Goal: Task Accomplishment & Management: Manage account settings

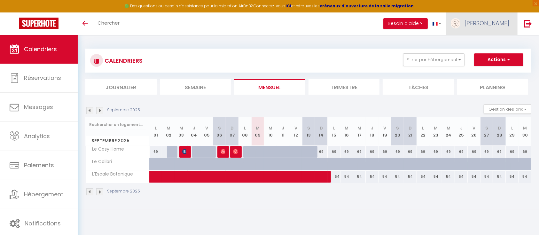
click at [499, 21] on span "[PERSON_NAME]" at bounding box center [486, 23] width 45 height 8
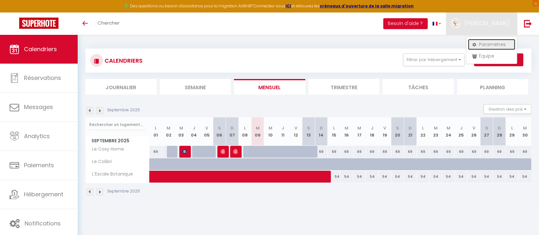
click at [489, 42] on link "Paramètres" at bounding box center [491, 44] width 47 height 11
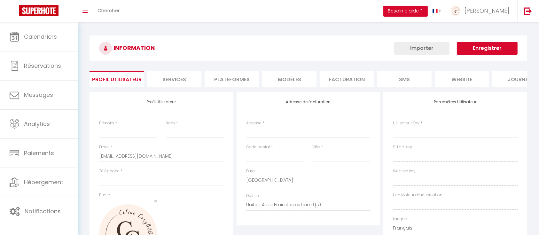
type input "[PERSON_NAME]"
type input "GABILLON"
type input "0662932730"
type input "[STREET_ADDRESS][PERSON_NAME]"
type input "27930"
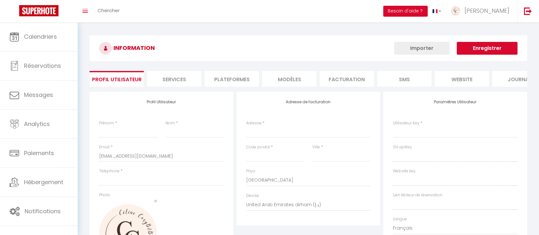
type input "[GEOGRAPHIC_DATA]"
select select "28"
type input "lbs806JbNcGfB8QpfUF94V0D2"
type input "X9Is55jwTqVb52M2QLcIGdauT"
type input "[URL][DOMAIN_NAME]"
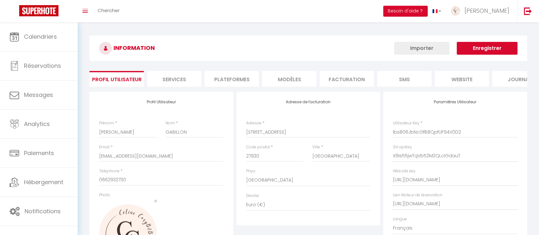
select select "fr"
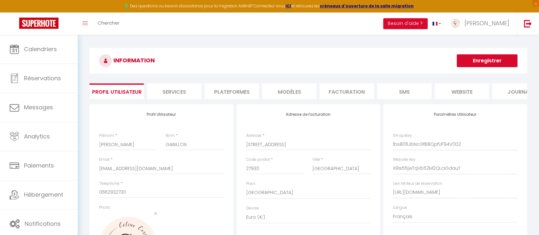
click at [220, 93] on li "Plateformes" at bounding box center [231, 91] width 54 height 16
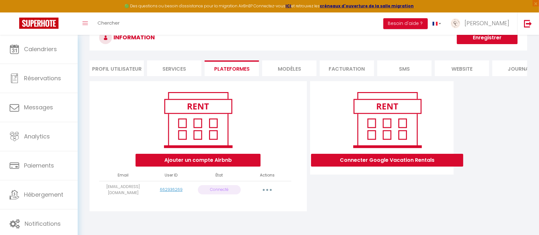
scroll to position [35, 0]
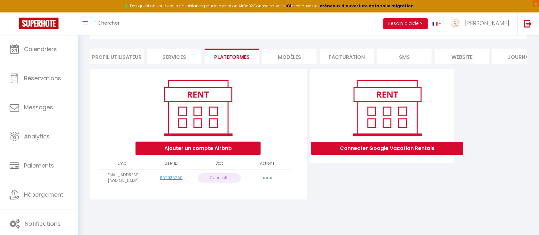
click at [205, 153] on button "Ajouter un compte Airbnb" at bounding box center [197, 148] width 125 height 13
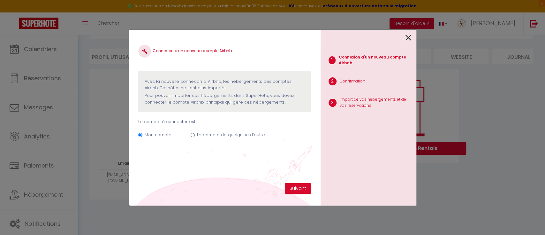
click at [254, 134] on label "Le compte de quelqu'un d'autre" at bounding box center [231, 135] width 68 height 6
click at [195, 134] on input "Le compte de quelqu'un d'autre" at bounding box center [193, 135] width 4 height 4
radio input "true"
radio input "false"
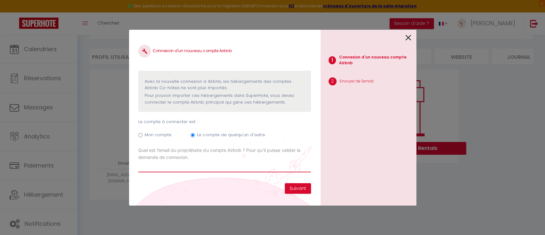
click at [184, 167] on input "Email connexion Airbnb" at bounding box center [224, 166] width 172 height 11
paste input "[EMAIL_ADDRESS][DOMAIN_NAME]"
type input "[EMAIL_ADDRESS][DOMAIN_NAME]"
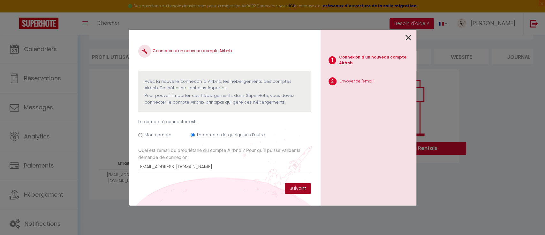
click at [297, 188] on button "Suivant" at bounding box center [298, 188] width 26 height 11
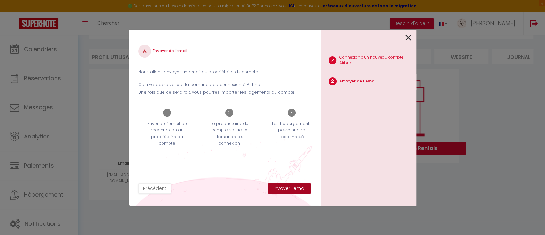
click at [293, 190] on button "Envoyer l'email" at bounding box center [289, 188] width 43 height 11
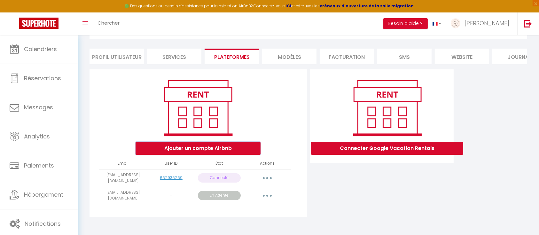
click at [195, 155] on button "Ajouter un compte Airbnb" at bounding box center [197, 148] width 125 height 13
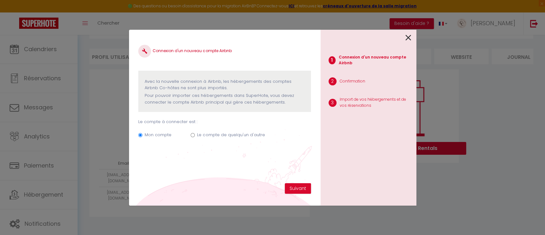
click at [410, 38] on icon at bounding box center [409, 38] width 6 height 10
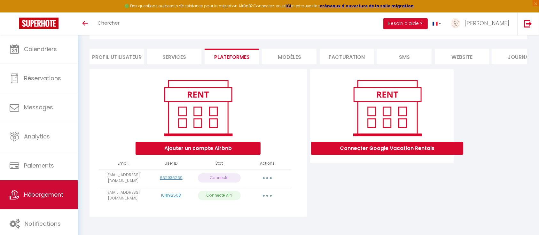
click at [32, 195] on span "Hébergement" at bounding box center [43, 194] width 39 height 8
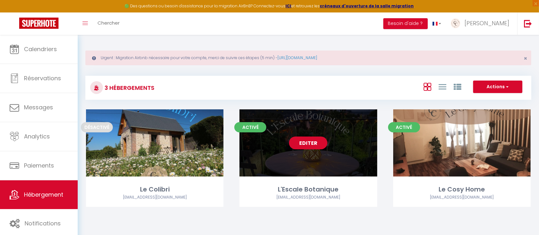
click at [291, 153] on div "Editer" at bounding box center [307, 142] width 137 height 67
select select "3"
select select "2"
select select "1"
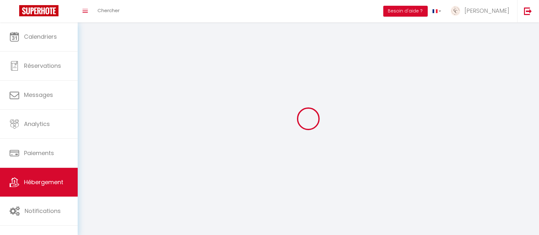
select select
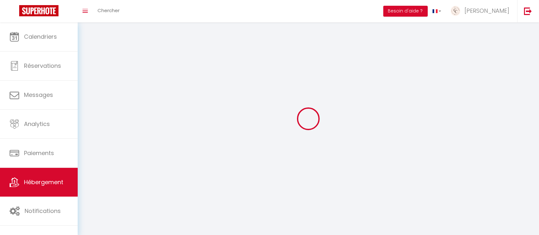
select select
checkbox input "false"
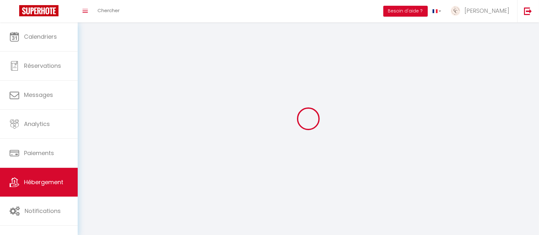
select select
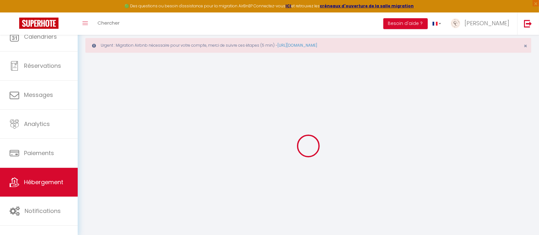
select select
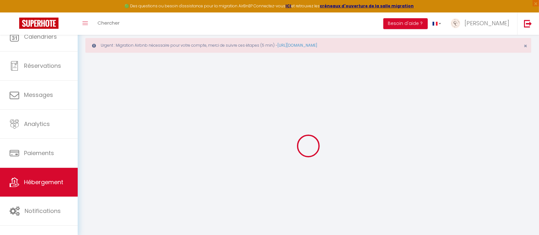
select select
checkbox input "false"
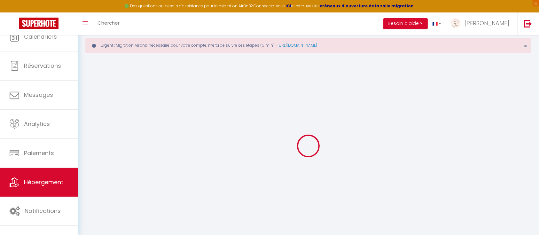
select select "28"
select select
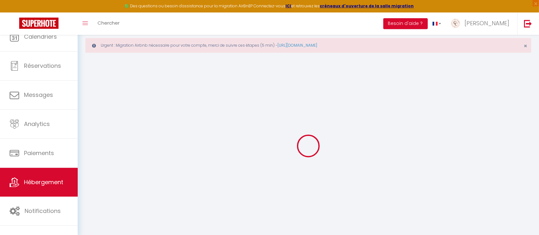
select select
checkbox input "false"
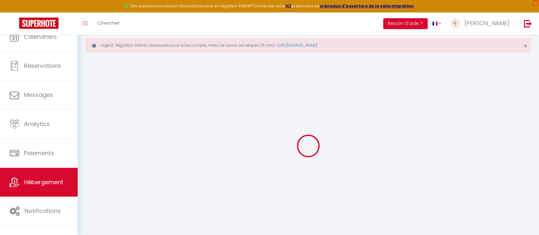
checkbox input "false"
select select
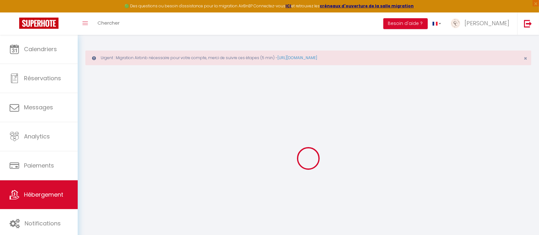
select select
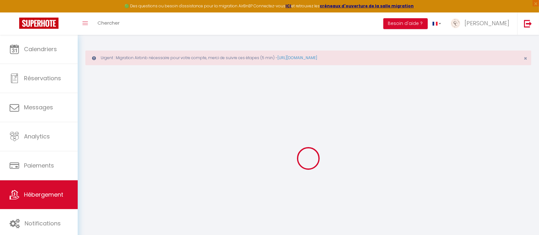
select select
checkbox input "false"
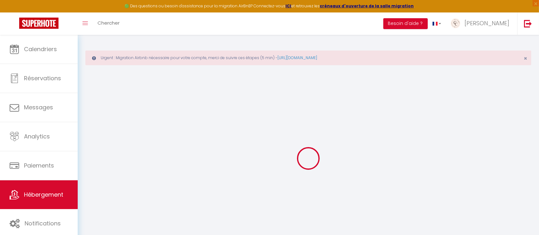
select select
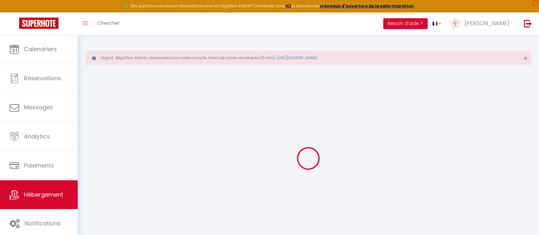
select select
checkbox input "false"
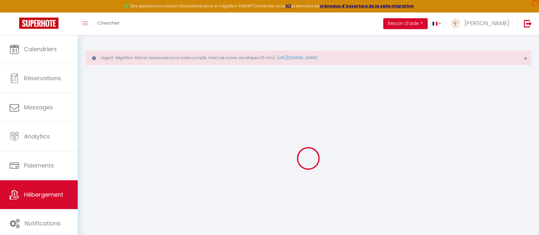
checkbox input "false"
select select
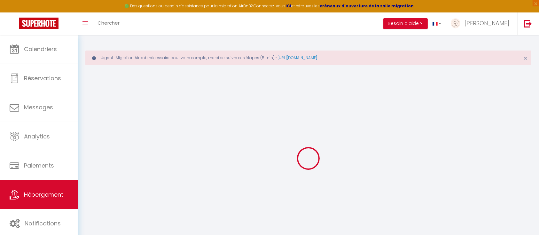
select select
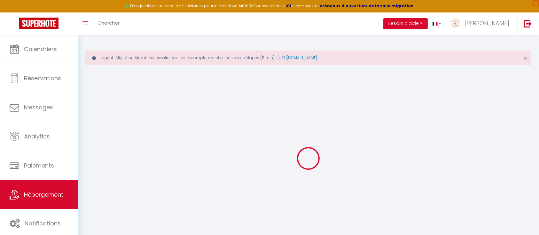
checkbox input "false"
select select
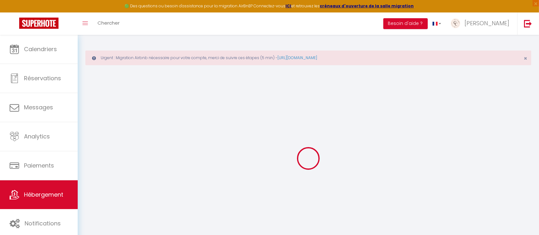
select select
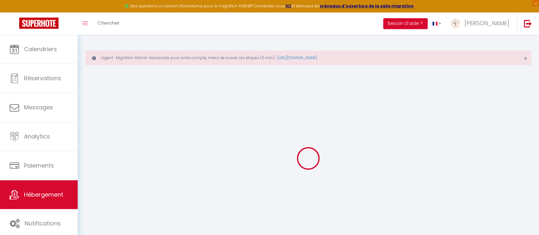
select select
checkbox input "false"
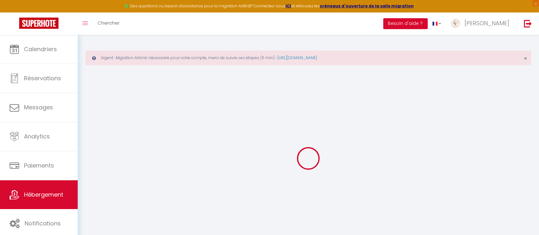
checkbox input "false"
select select
type input "L'Escale Botanique"
type input "Gino"
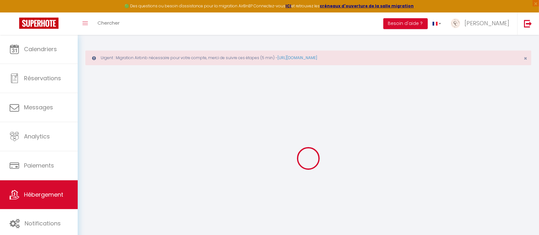
type input "GARET"
select select "2"
select select "0"
type input "55"
type input "30"
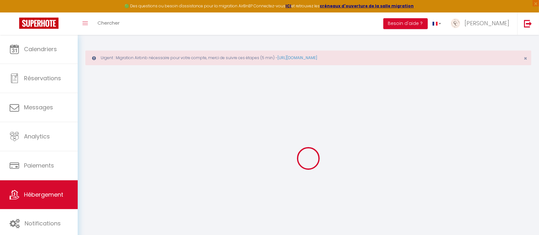
type input "3.5"
type input "2.10"
type input "250"
select select
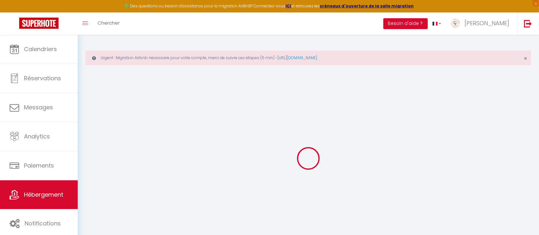
select select
type input "45 rue Gambetta"
type input "27000"
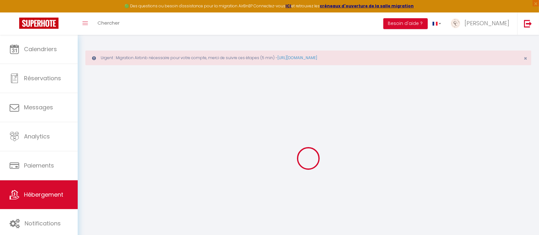
type input "Évreux"
type input "[EMAIL_ADDRESS][DOMAIN_NAME]"
select select
checkbox input "false"
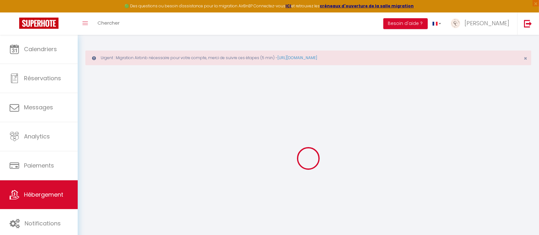
checkbox input "false"
radio input "true"
type input "30"
type input "0"
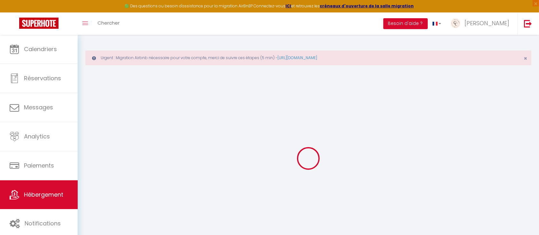
type input "0"
select select
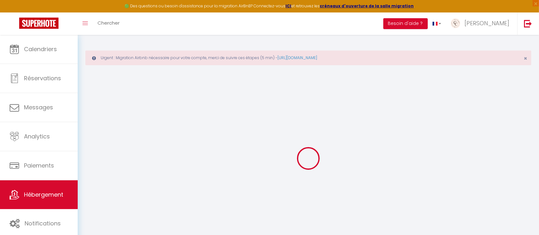
select select
checkbox input "false"
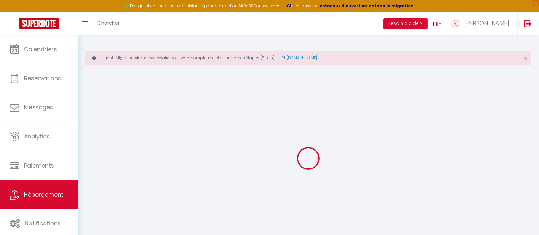
checkbox input "false"
select select
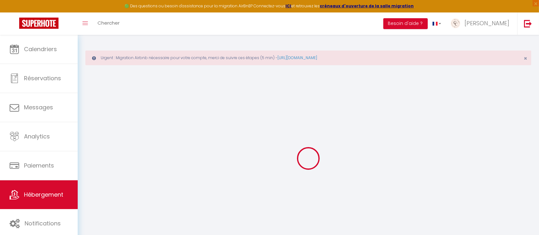
select select
checkbox input "false"
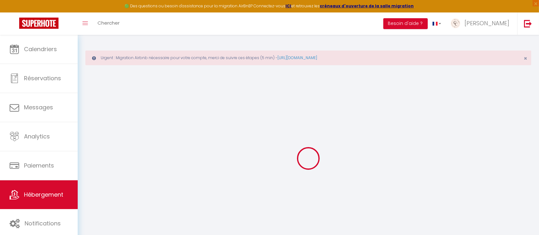
checkbox input "false"
select select
checkbox input "false"
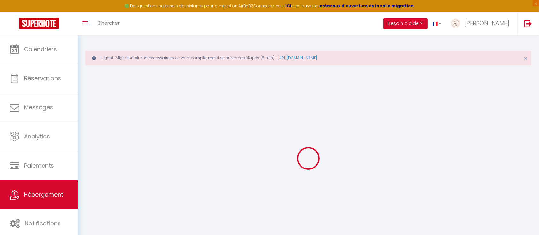
checkbox input "false"
select select "17:00"
select select
select select "10:00"
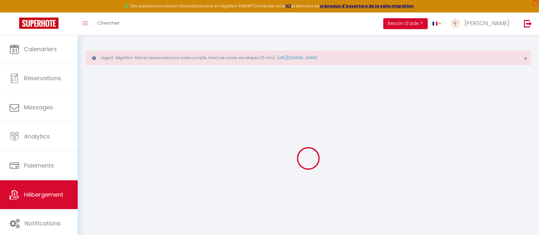
select select "30"
select select "120"
select select
checkbox input "false"
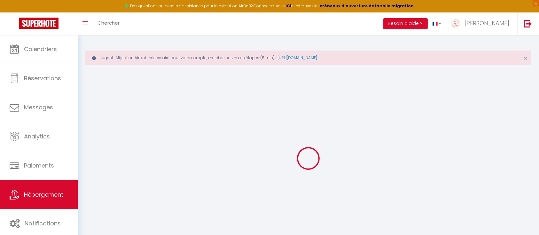
checkbox input "false"
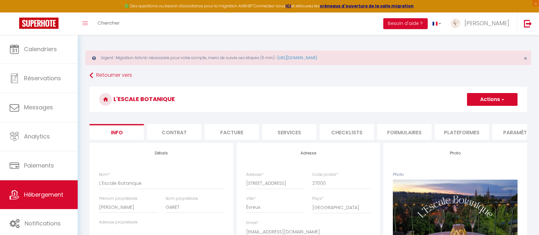
click at [453, 130] on li "Plateformes" at bounding box center [461, 132] width 54 height 16
select select
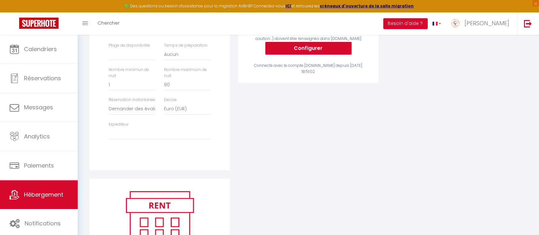
scroll to position [213, 0]
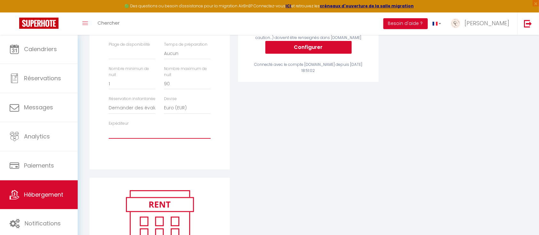
click at [144, 139] on select "celine.cosybnb@gmail.com ginogaret@hotmail.fr" at bounding box center [160, 132] width 102 height 12
click at [359, 144] on div "Activé Configurer Booking.com Attention : les frais supplémentaires (frais de m…" at bounding box center [308, 54] width 149 height 248
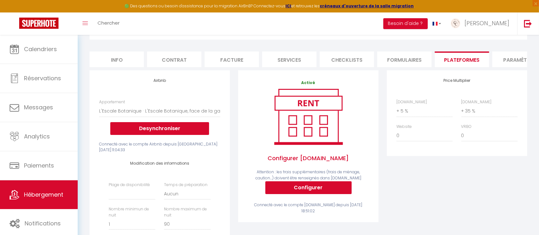
scroll to position [0, 0]
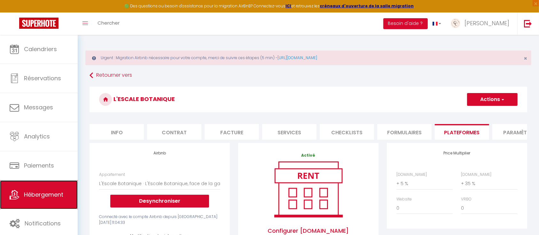
click at [41, 196] on span "Hébergement" at bounding box center [43, 194] width 39 height 8
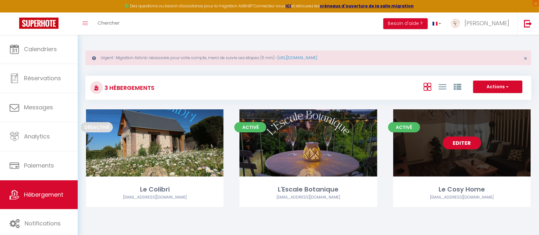
click at [468, 142] on link "Editer" at bounding box center [461, 142] width 38 height 13
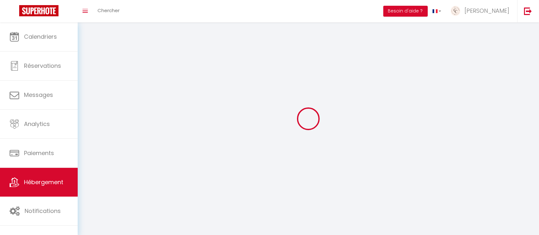
select select
select select "28"
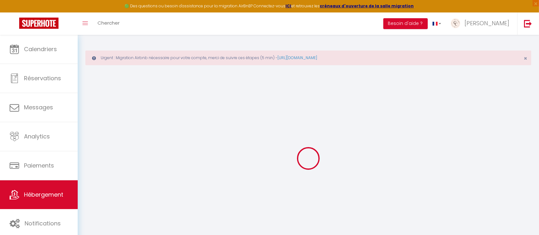
select select
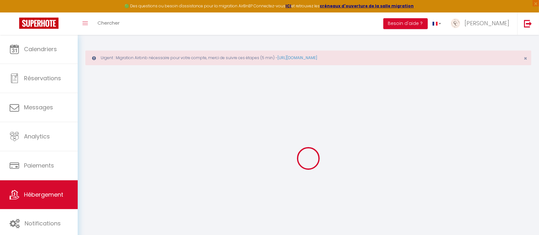
select select
checkbox input "false"
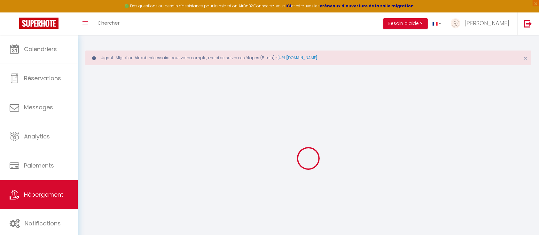
select select
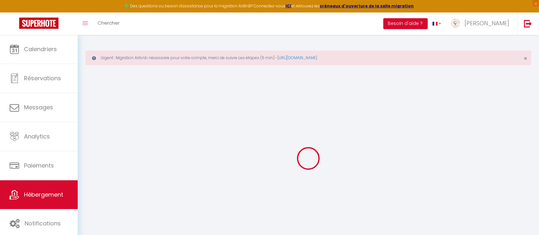
select select
checkbox input "false"
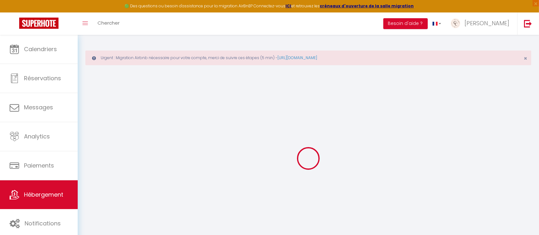
checkbox input "false"
select select
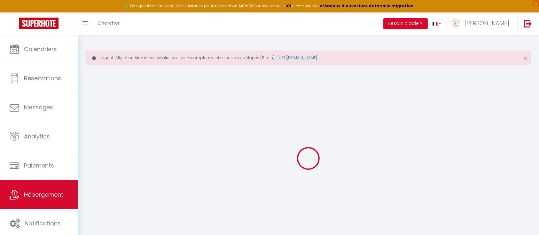
select select
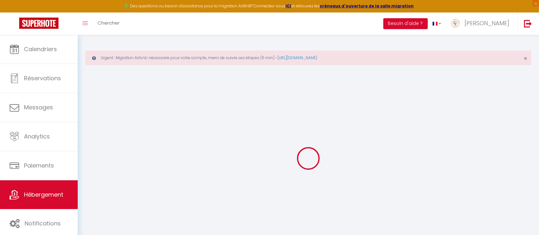
checkbox input "false"
select select
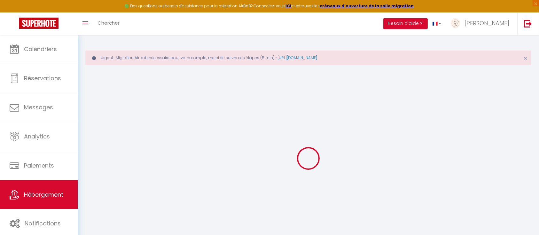
select select
type input "Le Cosy Home"
type input "[PERSON_NAME]"
type input "HOURCAU"
type input "59"
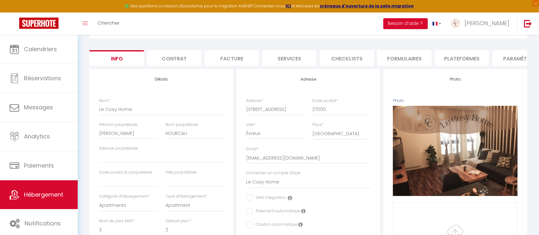
scroll to position [85, 0]
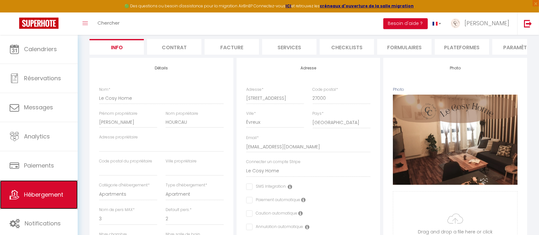
click at [46, 197] on span "Hébergement" at bounding box center [43, 194] width 39 height 8
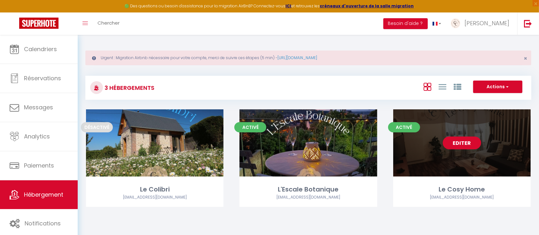
click at [471, 142] on link "Editer" at bounding box center [461, 142] width 38 height 13
click at [463, 146] on link "Editer" at bounding box center [461, 142] width 38 height 13
click at [449, 125] on div "Editer" at bounding box center [461, 142] width 137 height 67
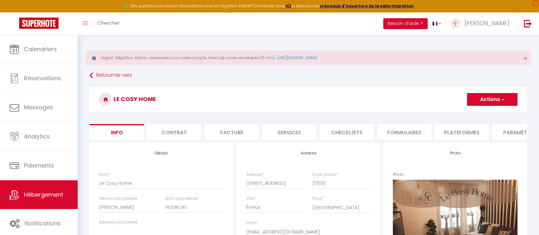
click at [450, 130] on li "Plateformes" at bounding box center [461, 132] width 54 height 16
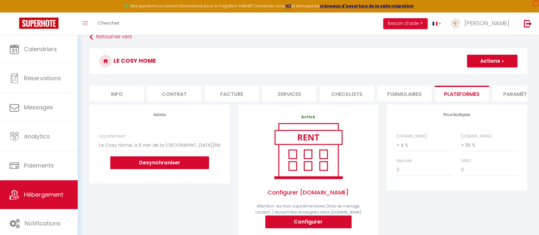
scroll to position [33, 0]
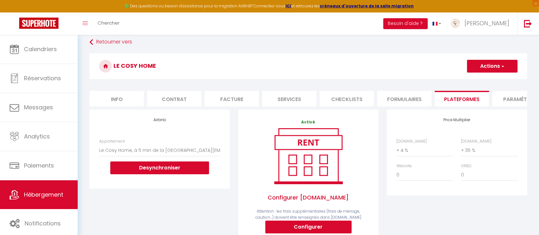
click at [174, 95] on li "Contrat" at bounding box center [174, 99] width 54 height 16
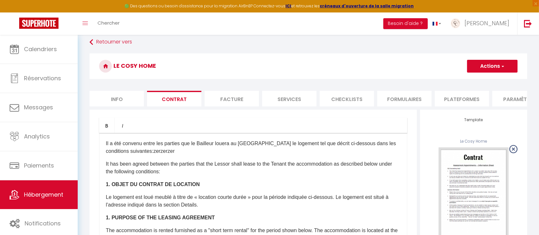
click at [229, 94] on li "Facture" at bounding box center [231, 99] width 54 height 16
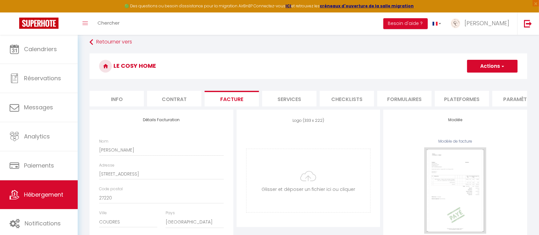
click at [297, 96] on li "Services" at bounding box center [289, 99] width 54 height 16
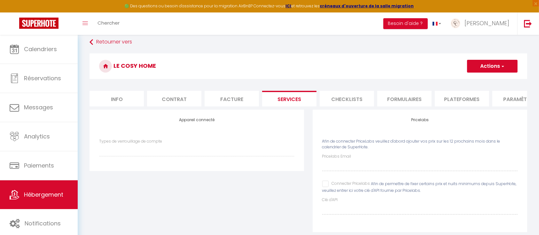
click at [339, 96] on li "Checklists" at bounding box center [346, 99] width 54 height 16
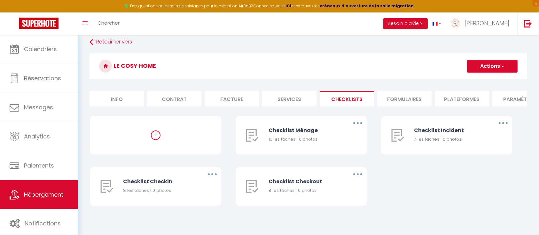
click at [383, 96] on li "Formulaires" at bounding box center [404, 99] width 54 height 16
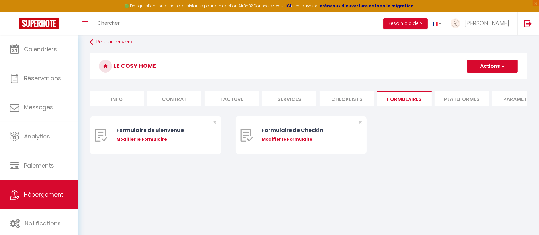
click at [465, 98] on li "Plateformes" at bounding box center [461, 99] width 54 height 16
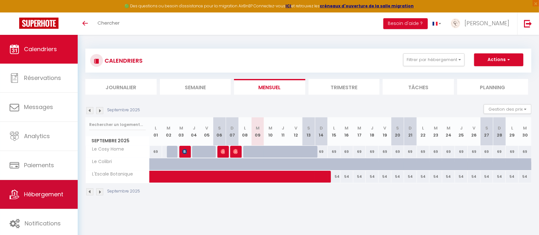
click at [51, 192] on span "Hébergement" at bounding box center [43, 194] width 39 height 8
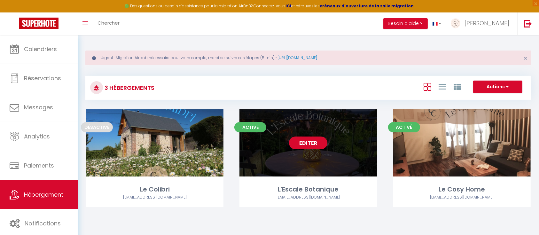
click at [314, 146] on link "Editer" at bounding box center [308, 142] width 38 height 13
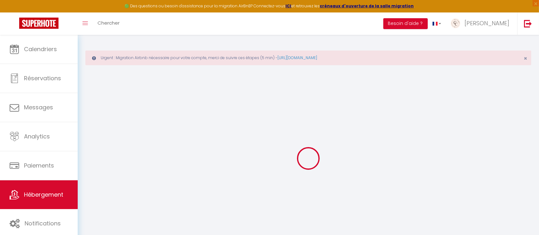
select select
checkbox input "false"
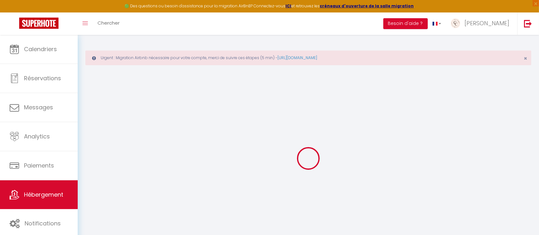
select select "17:00"
select select
select select "10:00"
select select "30"
select select "120"
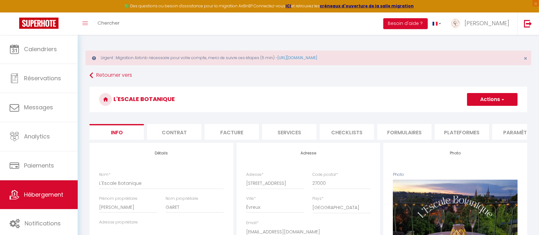
click at [463, 129] on li "Plateformes" at bounding box center [461, 132] width 54 height 16
select select
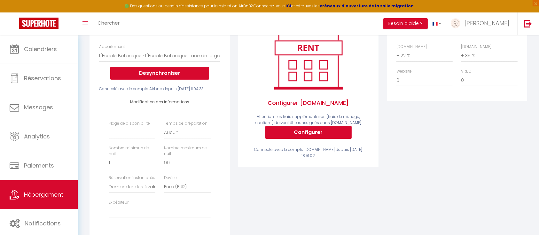
scroll to position [170, 0]
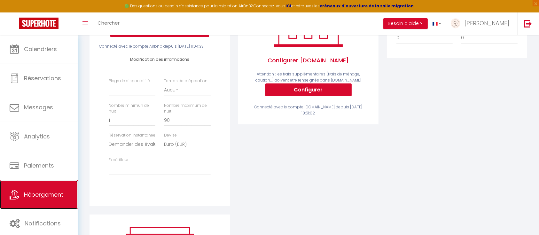
click at [34, 192] on span "Hébergement" at bounding box center [43, 194] width 39 height 8
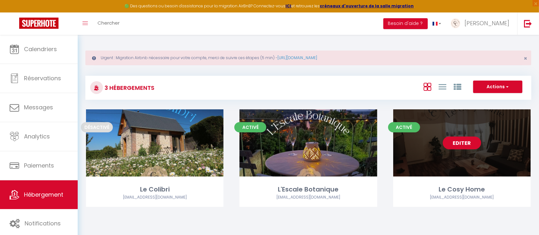
click at [447, 145] on link "Editer" at bounding box center [461, 142] width 38 height 13
click at [463, 138] on link "Editer" at bounding box center [461, 142] width 38 height 13
select select "3"
select select "2"
select select "1"
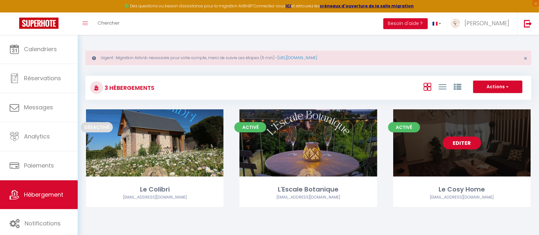
select select "1"
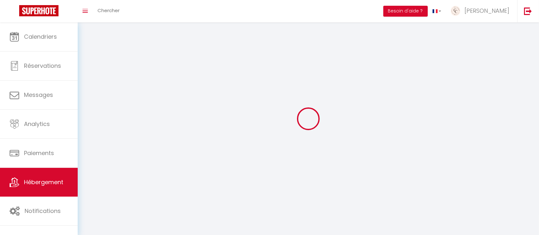
select select
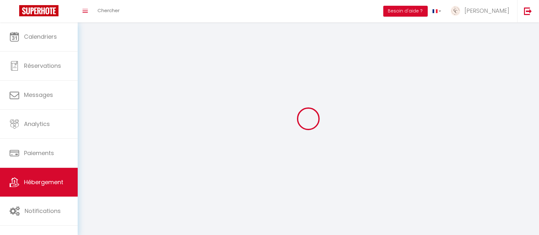
select select
checkbox input "false"
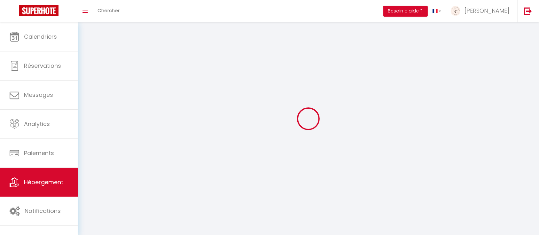
checkbox input "false"
select select
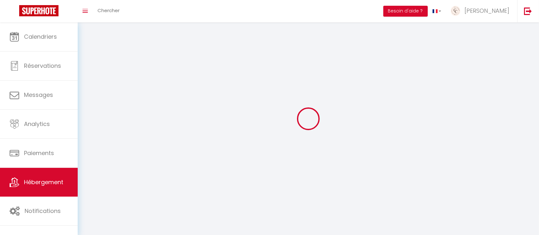
select select
checkbox input "false"
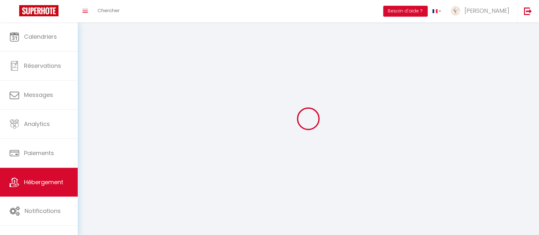
checkbox input "false"
select select
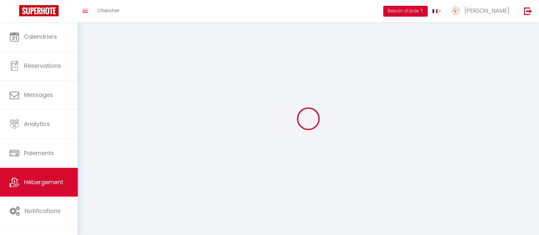
select select "1"
select select "28"
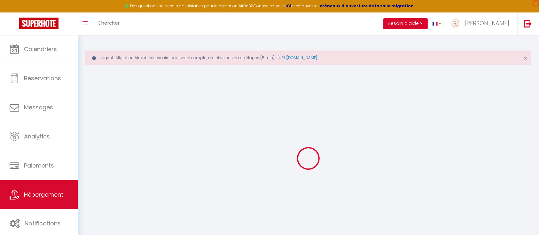
select select
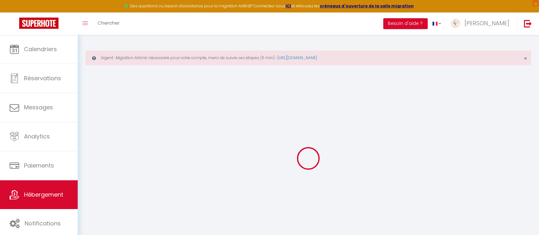
checkbox input "false"
select select
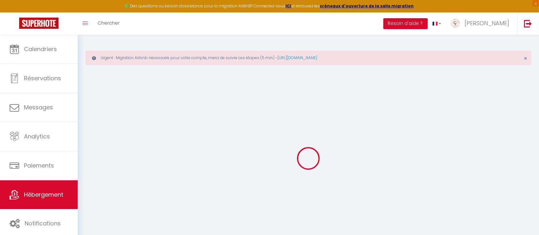
select select
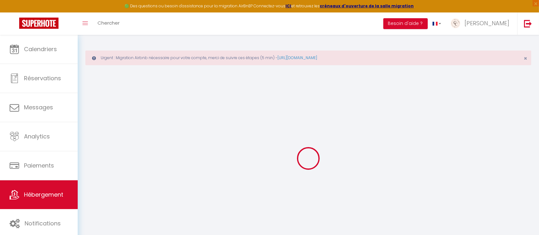
select select
checkbox input "false"
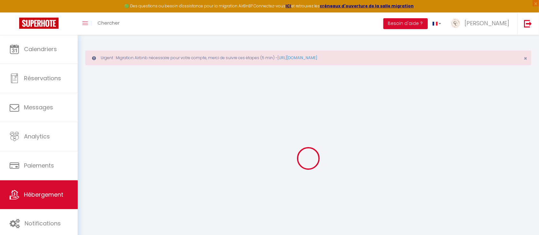
select select
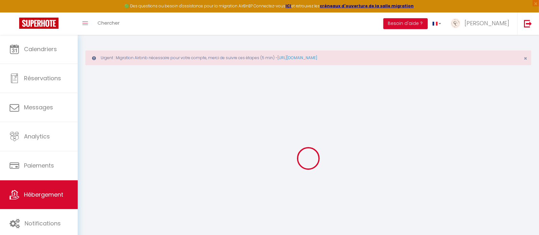
select select
checkbox input "false"
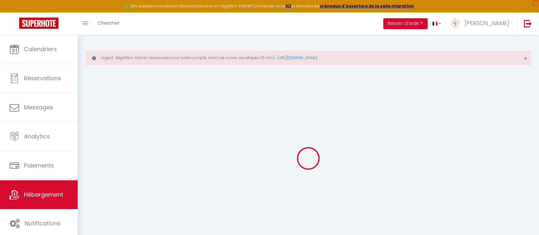
checkbox input "false"
select select
select select "6944-1293333400599107745"
select select "+ 4 %"
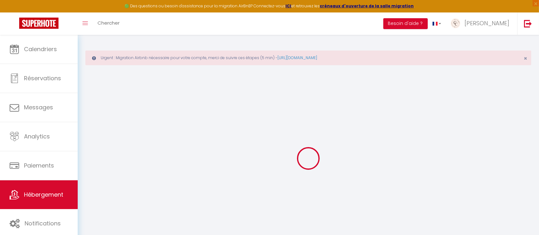
select select "+ 35 %"
checkbox input "false"
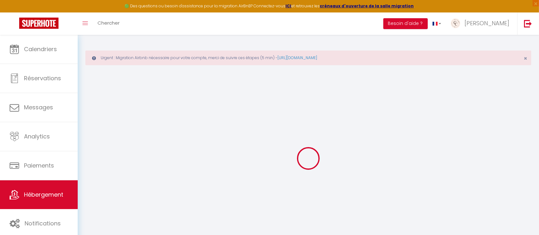
select select "17:00"
select select
select select "10:00"
select select "30"
select select "120"
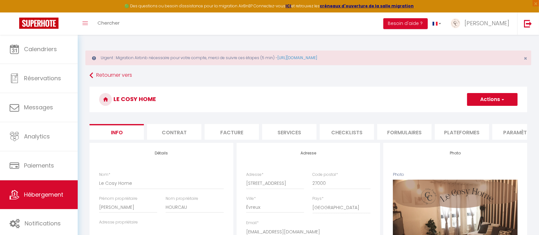
click at [461, 128] on li "Plateformes" at bounding box center [461, 132] width 54 height 16
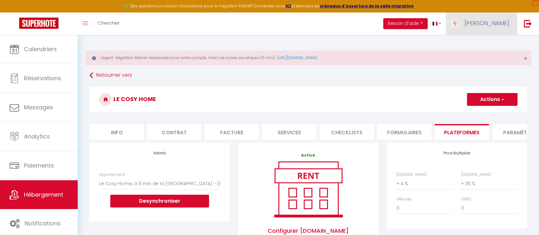
click at [496, 22] on span "[PERSON_NAME]" at bounding box center [486, 23] width 45 height 8
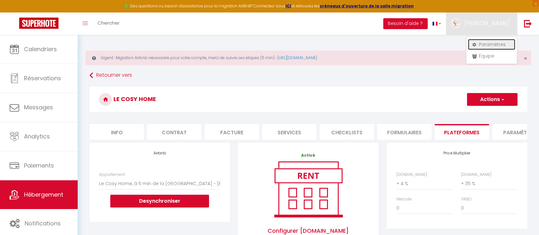
click at [496, 42] on link "Paramètres" at bounding box center [491, 44] width 47 height 11
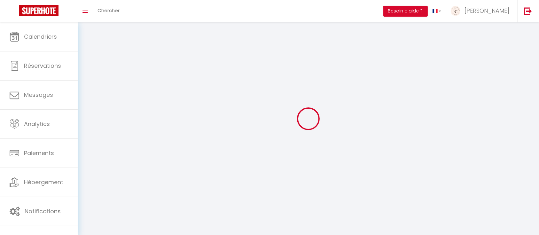
type input "[PERSON_NAME]"
type input "GABILLON"
type input "0662932730"
type input "[STREET_ADDRESS]"
type input "27930"
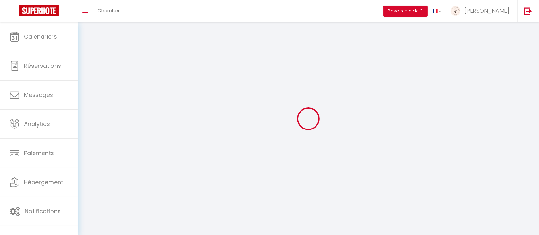
type input "[GEOGRAPHIC_DATA]"
type input "lbs806JbNcGfB8QpfUF94V0D2"
type input "X9Is55jwTqVb52M2QLcIGdauT"
type input "lbs806JbNcGfB8QpfUF94V0D2"
type input "X9Is55jwTqVb52M2QLcIGdauT"
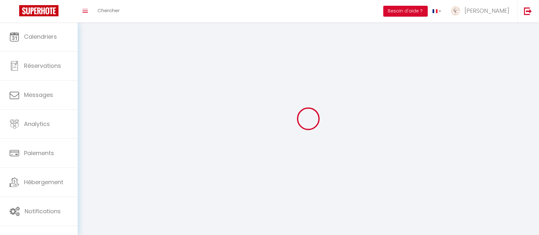
type input "[URL][DOMAIN_NAME]"
select select "28"
select select "fr"
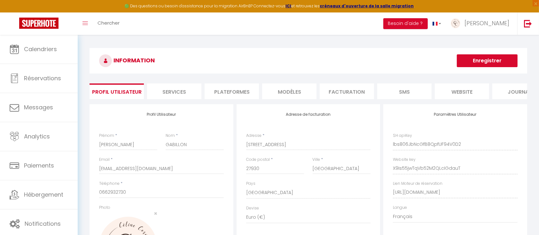
click at [224, 88] on li "Plateformes" at bounding box center [231, 91] width 54 height 16
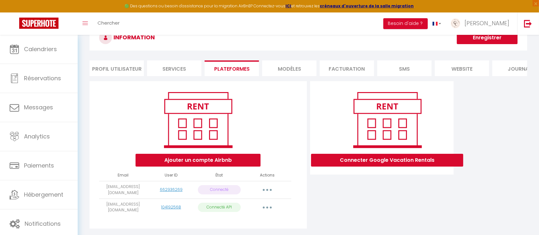
scroll to position [42, 0]
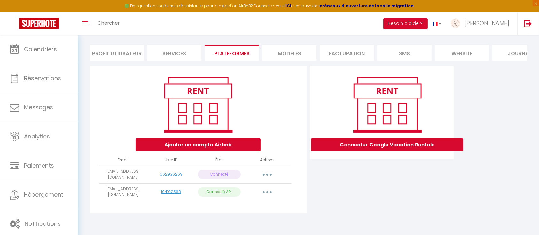
click at [265, 177] on button "button" at bounding box center [267, 174] width 18 height 10
click at [387, 191] on div "Connecter Google Vacation Rentals" at bounding box center [381, 141] width 147 height 151
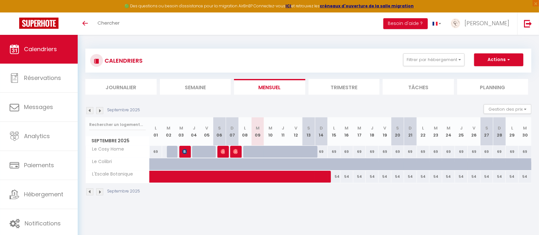
scroll to position [35, 0]
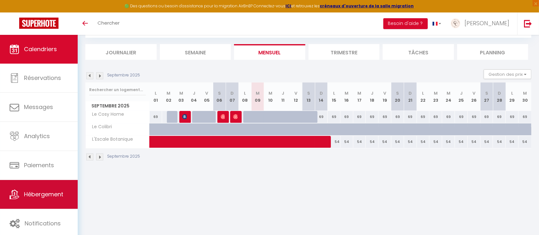
click at [31, 195] on span "Hébergement" at bounding box center [43, 194] width 39 height 8
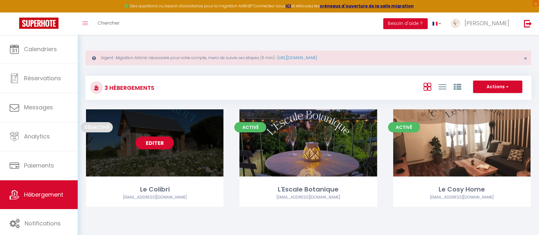
click at [157, 144] on link "Editer" at bounding box center [154, 142] width 38 height 13
select select "3"
select select "2"
select select "1"
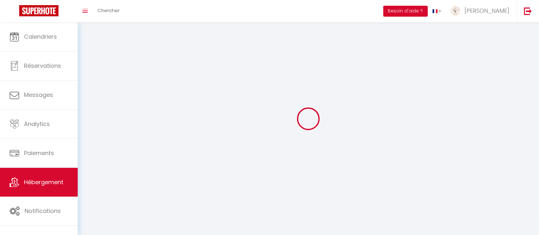
select select
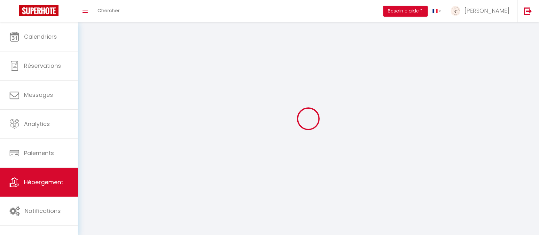
checkbox input "false"
select select
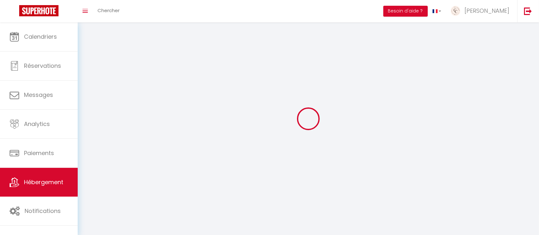
select select
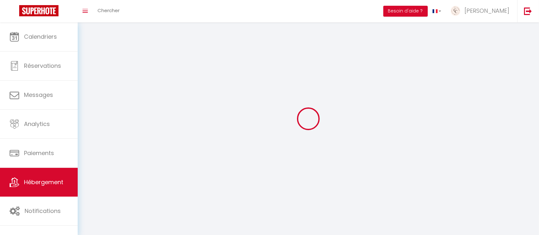
select select
checkbox input "false"
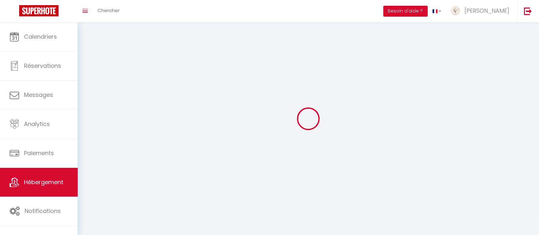
select select
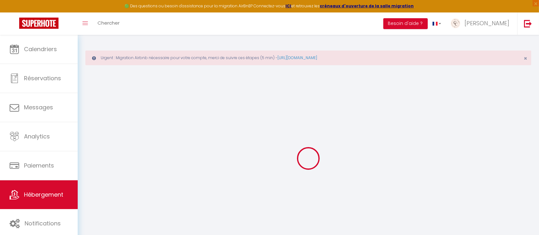
select select "+ 4 %"
select select
checkbox input "false"
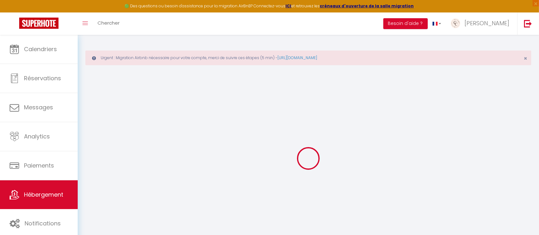
checkbox input "false"
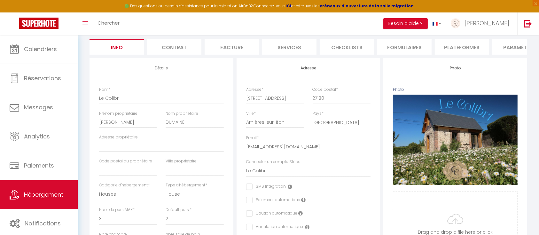
select select
checkbox input "false"
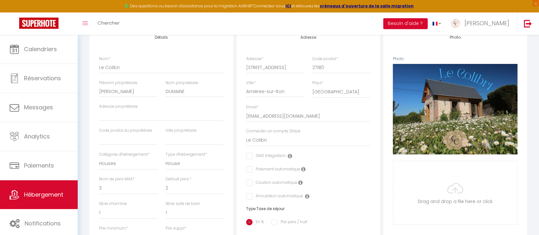
select select "6944-1384225920992562590"
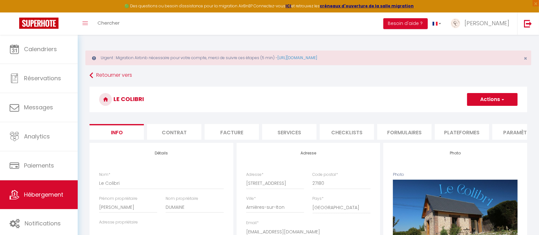
click at [466, 135] on li "Plateformes" at bounding box center [461, 132] width 54 height 16
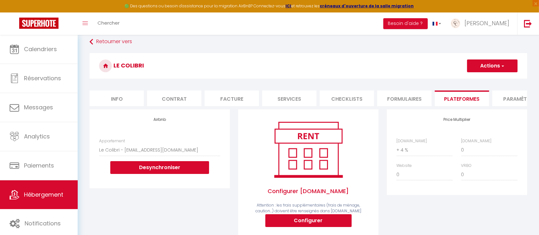
scroll to position [7, 0]
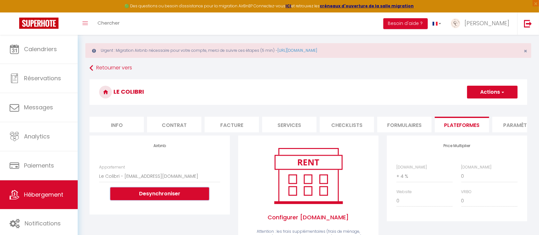
click at [170, 200] on button "Desynchroniser" at bounding box center [159, 193] width 99 height 13
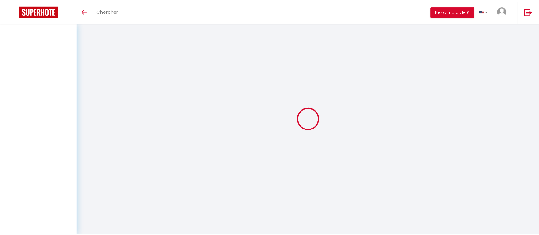
scroll to position [20, 0]
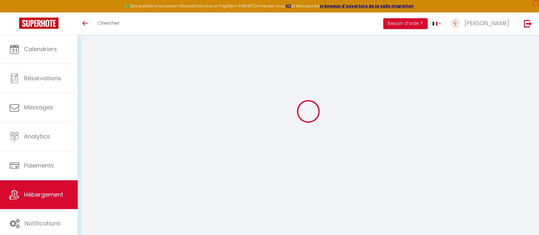
select select
checkbox input "false"
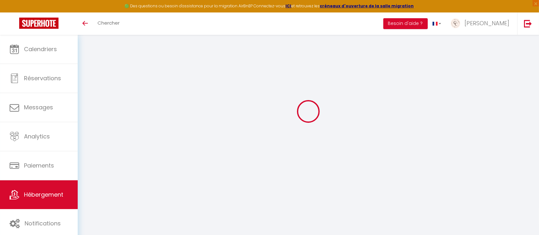
scroll to position [0, 0]
select select "17:00"
select select
select select "10:00"
select select "30"
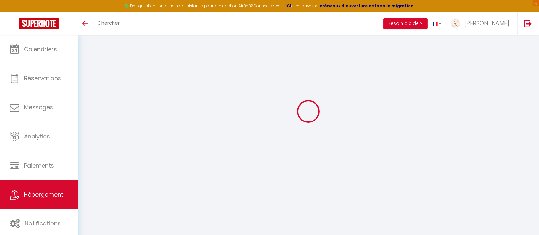
select select "120"
select select
checkbox input "false"
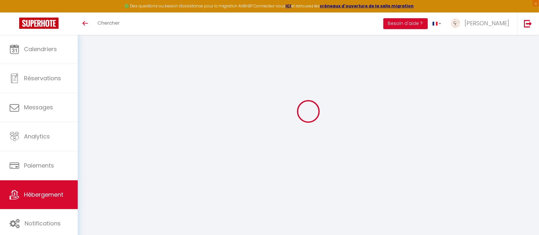
checkbox input "false"
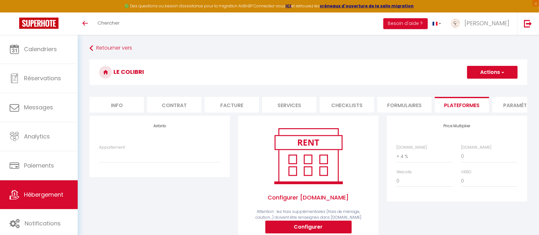
click at [400, 103] on li "Formulaires" at bounding box center [404, 105] width 54 height 16
select select
checkbox input "false"
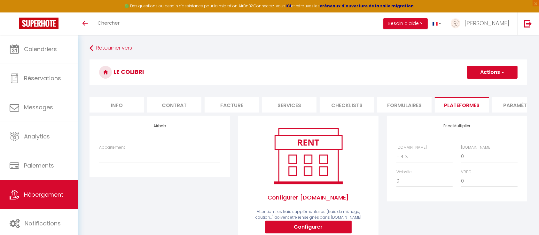
checkbox input "false"
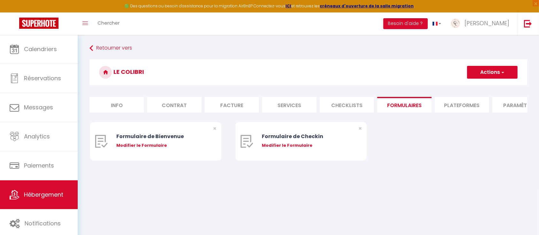
click at [340, 108] on li "Checklists" at bounding box center [346, 105] width 54 height 16
select select
checkbox input "false"
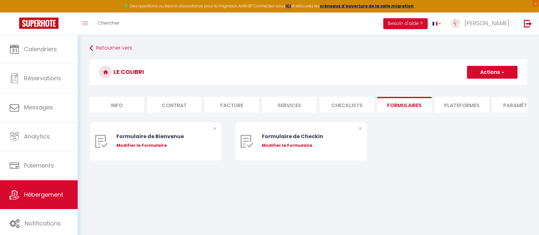
checkbox input "false"
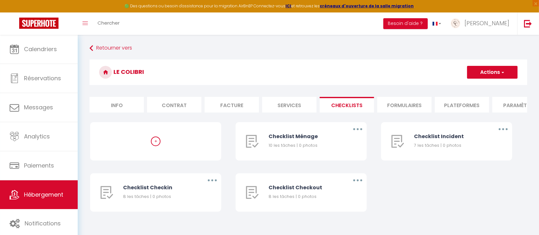
click at [294, 103] on li "Services" at bounding box center [289, 105] width 54 height 16
select select
checkbox input "false"
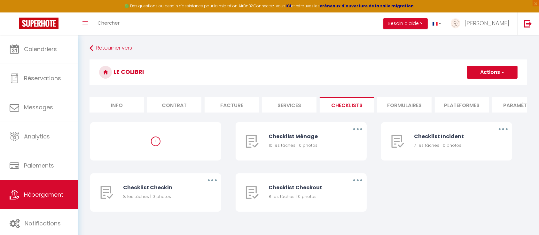
checkbox input "false"
select select
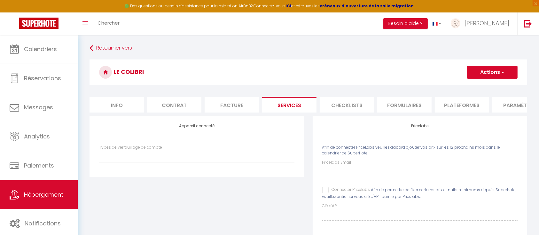
click at [233, 103] on li "Facture" at bounding box center [231, 105] width 54 height 16
select select
checkbox input "false"
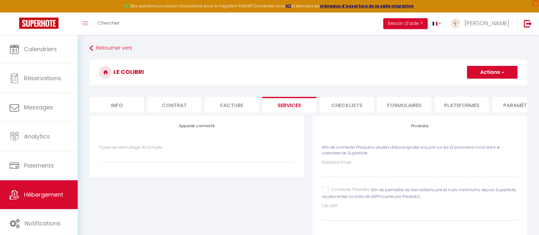
checkbox input "false"
select select
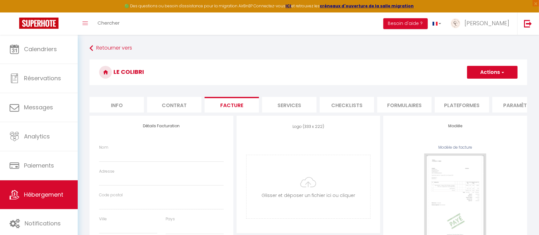
select select
checkbox input "false"
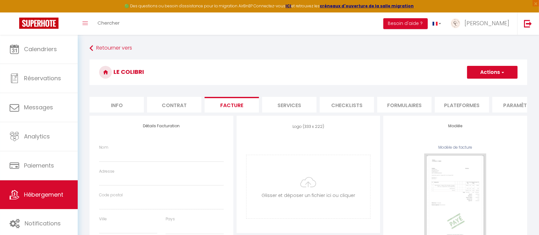
select select
checkbox input "false"
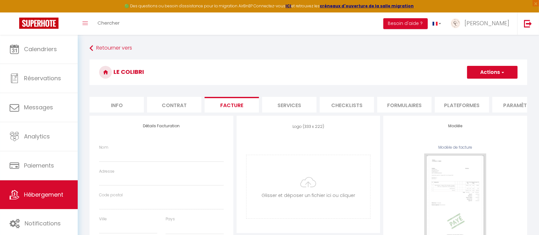
checkbox input "false"
select select
checkbox input "false"
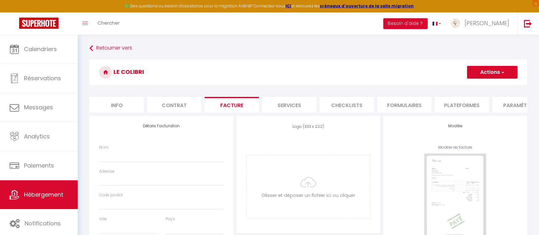
checkbox input "false"
select select
checkbox input "false"
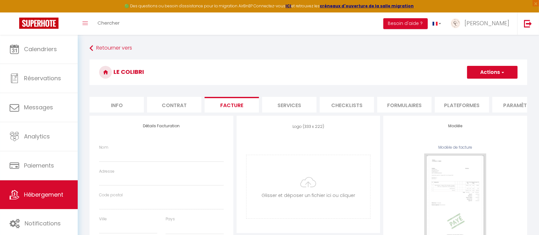
checkbox input "false"
select select
click at [180, 103] on li "Contrat" at bounding box center [174, 105] width 54 height 16
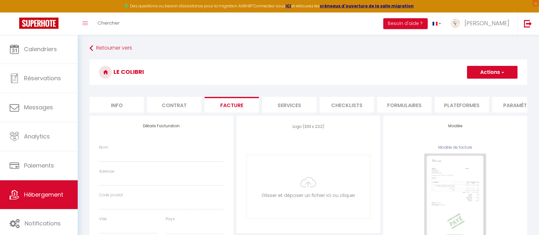
select select
checkbox input "false"
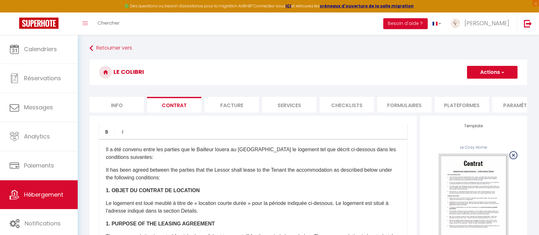
click at [125, 105] on li "Info" at bounding box center [116, 105] width 54 height 16
select select
checkbox input "false"
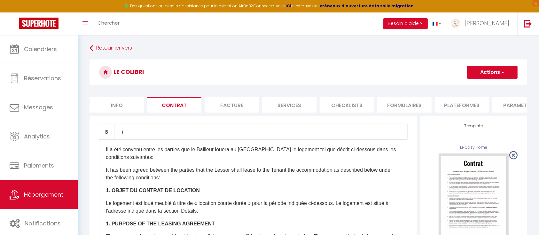
checkbox input "false"
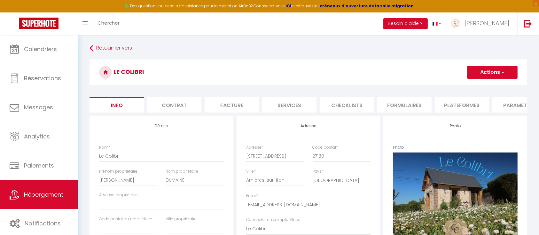
click at [457, 102] on li "Plateformes" at bounding box center [461, 105] width 54 height 16
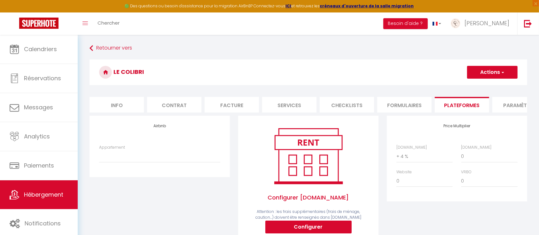
click at [506, 104] on li "Paramètres" at bounding box center [519, 105] width 54 height 16
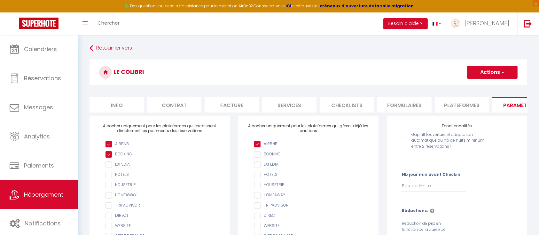
click at [459, 103] on li "Plateformes" at bounding box center [461, 105] width 54 height 16
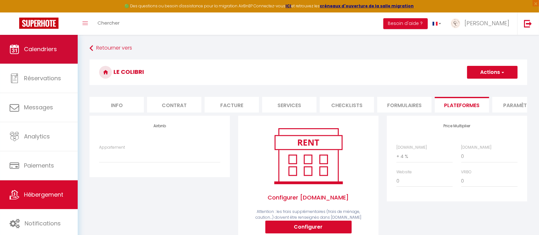
click at [48, 50] on span "Calendriers" at bounding box center [40, 49] width 33 height 8
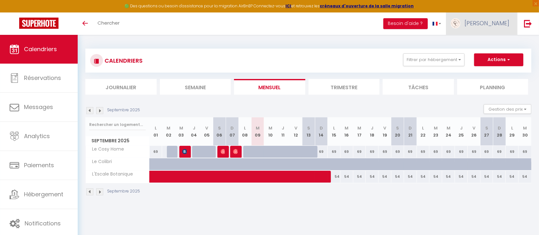
click at [503, 22] on span "[PERSON_NAME]" at bounding box center [486, 23] width 45 height 8
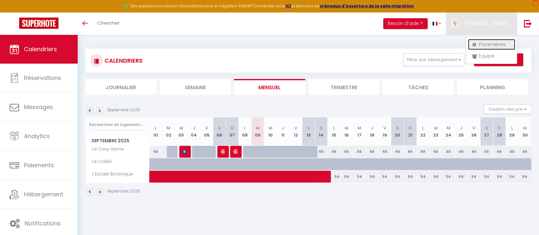
click at [490, 42] on link "Paramètres" at bounding box center [491, 44] width 47 height 11
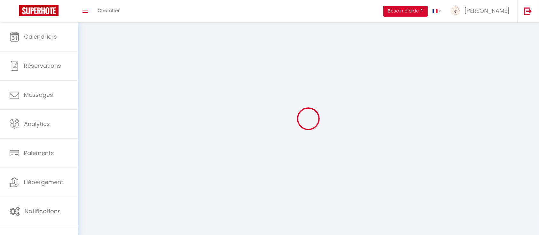
type input "[PERSON_NAME]"
type input "GABILLON"
type input "0662932730"
type input "[STREET_ADDRESS]"
type input "27930"
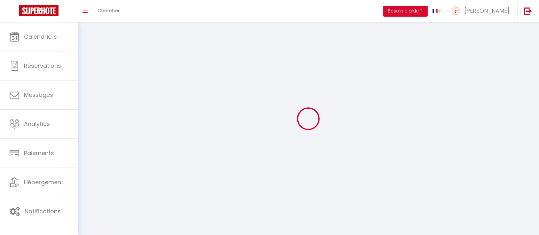
type input "[GEOGRAPHIC_DATA]"
type input "lbs806JbNcGfB8QpfUF94V0D2"
type input "X9Is55jwTqVb52M2QLcIGdauT"
type input "[URL][DOMAIN_NAME]"
type input "lbs806JbNcGfB8QpfUF94V0D2"
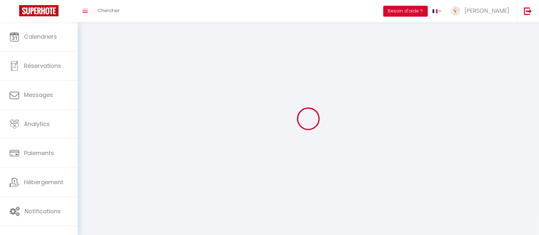
type input "X9Is55jwTqVb52M2QLcIGdauT"
type input "[URL][DOMAIN_NAME]"
select select "28"
select select "fr"
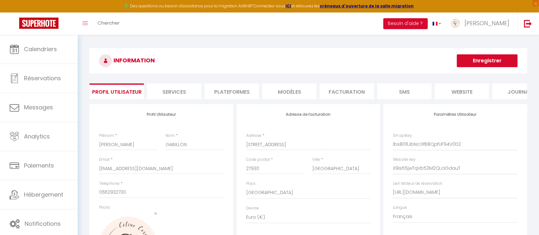
click at [239, 92] on li "Plateformes" at bounding box center [231, 91] width 54 height 16
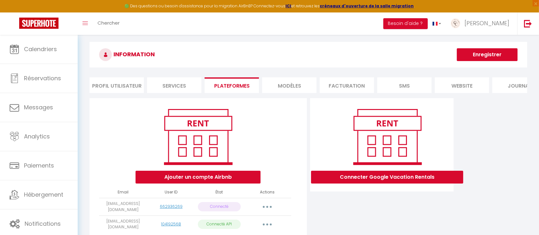
scroll to position [42, 0]
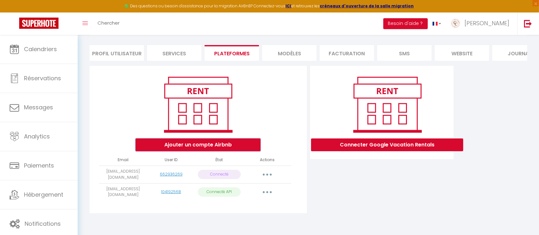
click at [206, 146] on button "Ajouter un compte Airbnb" at bounding box center [197, 144] width 125 height 13
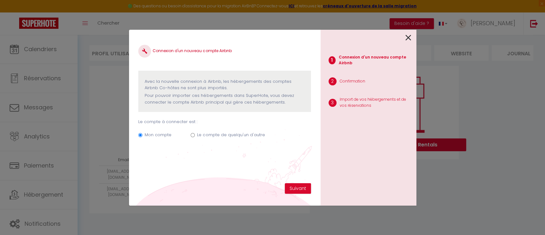
click at [410, 34] on icon at bounding box center [409, 38] width 6 height 10
radio input "true"
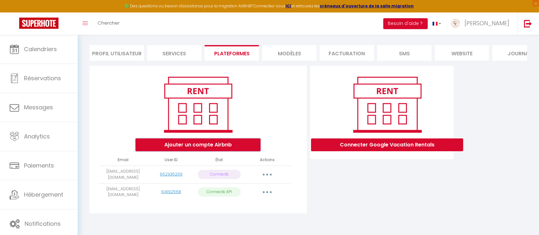
click at [224, 149] on button "Ajouter un compte Airbnb" at bounding box center [197, 144] width 125 height 13
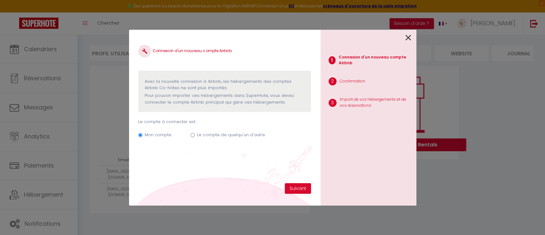
click at [209, 134] on label "Le compte de quelqu'un d'autre" at bounding box center [231, 135] width 68 height 6
click at [195, 134] on input "Le compte de quelqu'un d'autre" at bounding box center [193, 135] width 4 height 4
radio input "true"
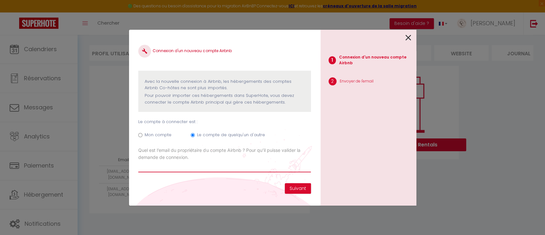
click at [193, 162] on input "Email connexion Airbnb" at bounding box center [224, 166] width 172 height 11
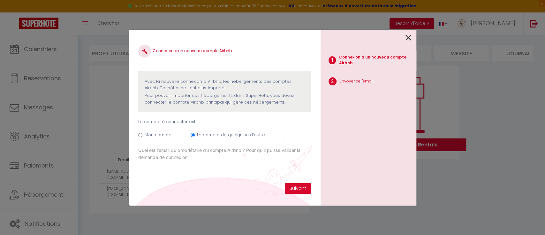
click at [409, 32] on link at bounding box center [409, 37] width 6 height 14
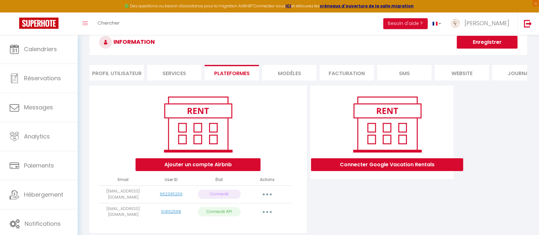
scroll to position [0, 0]
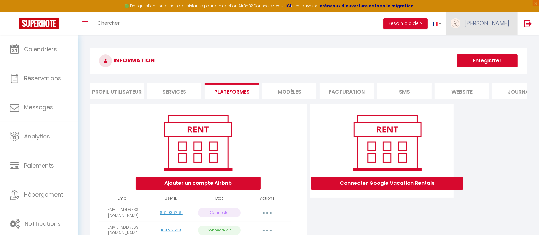
click at [492, 20] on span "[PERSON_NAME]" at bounding box center [486, 23] width 45 height 8
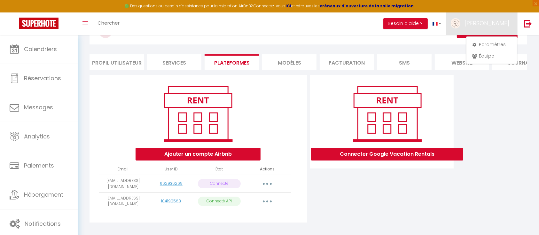
scroll to position [42, 0]
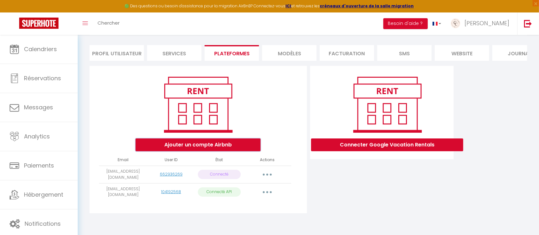
click at [217, 140] on button "Ajouter un compte Airbnb" at bounding box center [197, 144] width 125 height 13
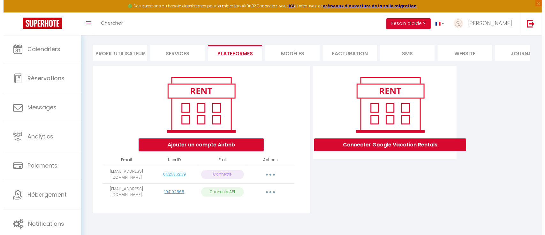
radio input "true"
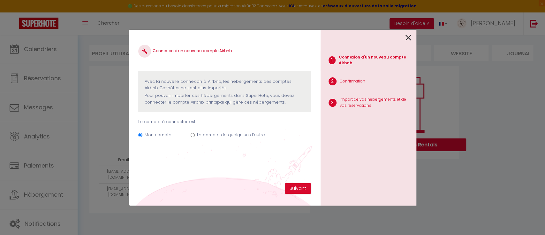
click at [219, 136] on label "Le compte de quelqu'un d'autre" at bounding box center [231, 135] width 68 height 6
click at [195, 136] on input "Le compte de quelqu'un d'autre" at bounding box center [193, 135] width 4 height 4
radio input "true"
radio input "false"
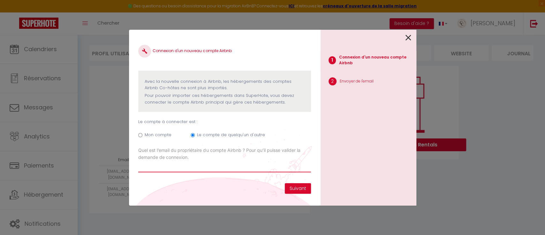
click at [204, 161] on input "Email connexion Airbnb" at bounding box center [224, 166] width 172 height 11
paste input "[EMAIL_ADDRESS][DOMAIN_NAME]"
type input "[EMAIL_ADDRESS][DOMAIN_NAME]"
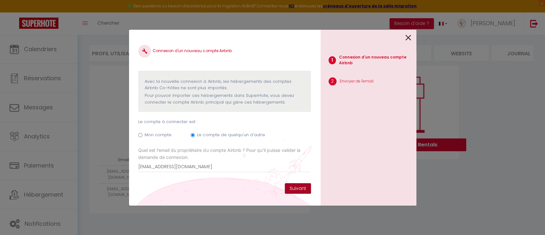
click at [305, 188] on button "Suivant" at bounding box center [298, 188] width 26 height 11
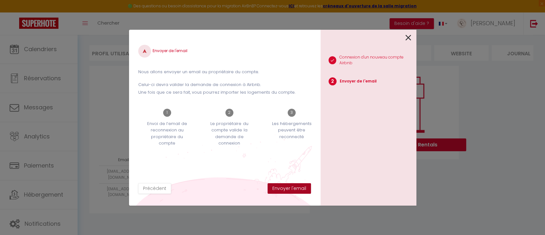
click at [290, 189] on button "Envoyer l'email" at bounding box center [289, 188] width 43 height 11
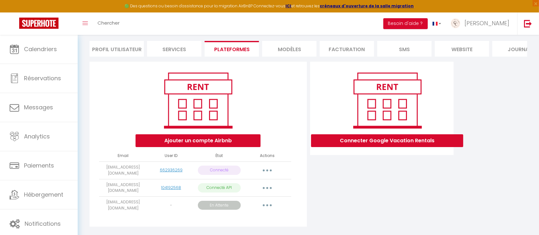
click at [263, 175] on button "button" at bounding box center [267, 170] width 18 height 10
click at [238, 212] on link "Reconnecter le compte" at bounding box center [238, 207] width 71 height 11
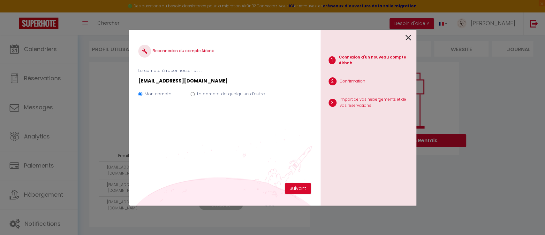
click at [408, 37] on icon at bounding box center [409, 38] width 6 height 10
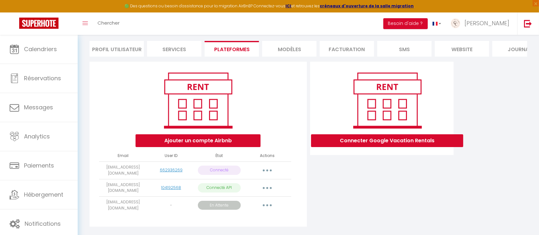
click at [264, 175] on button "button" at bounding box center [267, 170] width 18 height 10
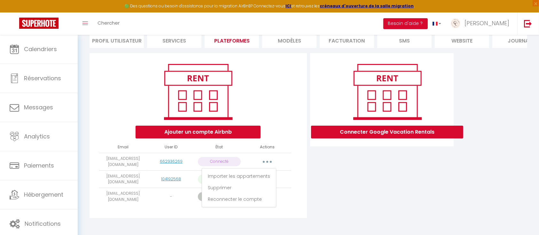
scroll to position [58, 0]
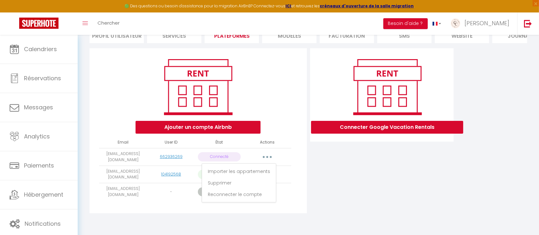
click at [266, 158] on icon "button" at bounding box center [267, 157] width 2 height 2
click at [247, 196] on link "Reconnecter le compte" at bounding box center [238, 194] width 71 height 11
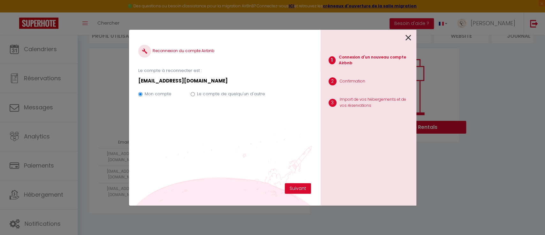
click at [409, 37] on icon at bounding box center [409, 38] width 6 height 10
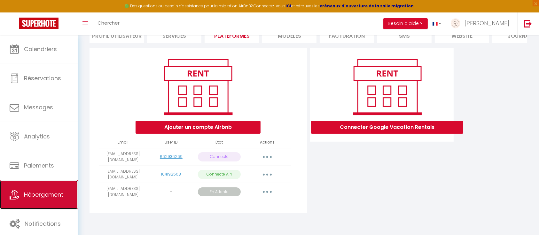
click at [45, 195] on span "Hébergement" at bounding box center [43, 194] width 39 height 8
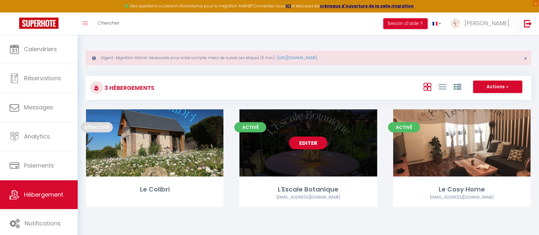
click at [317, 141] on link "Editer" at bounding box center [308, 142] width 38 height 13
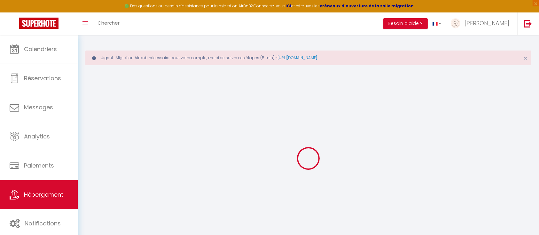
select select "18882-1190679261343627271"
select select "+ 22 %"
select select "+ 35 %"
select select
checkbox input "false"
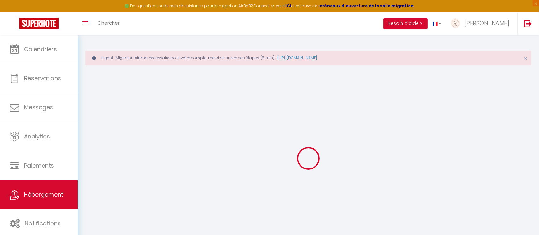
checkbox input "false"
select select "17:00"
select select
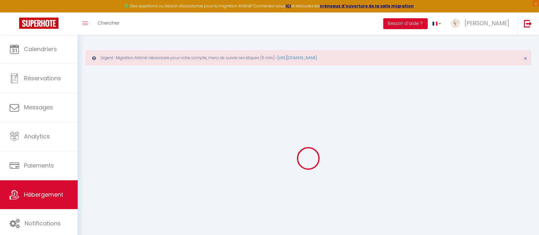
select select "10:00"
select select "30"
select select "120"
select select
select select "well_reviewed_guests"
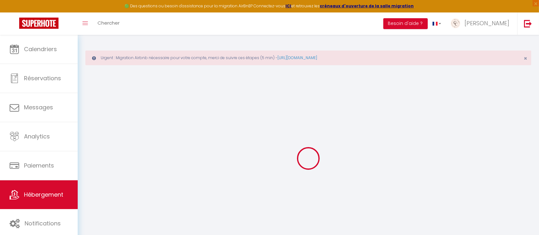
select select "EUR"
select select
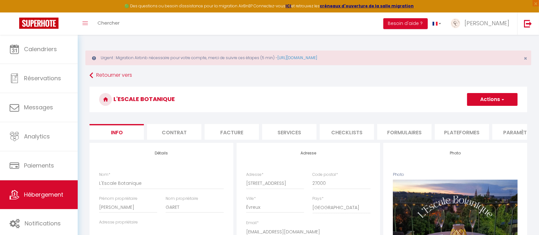
click at [413, 129] on li "Formulaires" at bounding box center [404, 132] width 54 height 16
select select
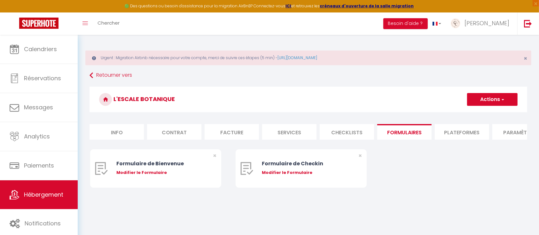
click at [449, 129] on li "Plateformes" at bounding box center [461, 132] width 54 height 16
select select
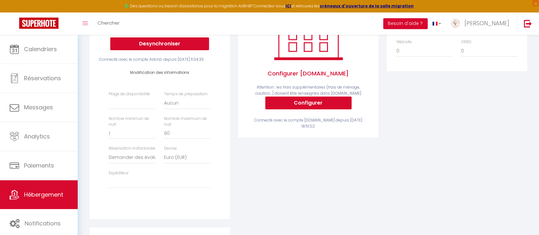
scroll to position [170, 0]
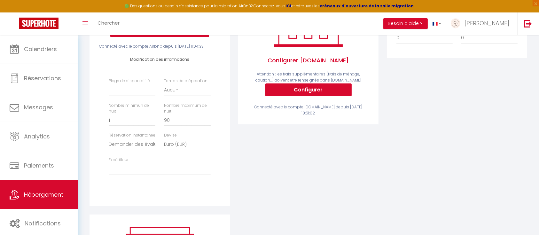
click at [148, 173] on div "Expéditeur celine.cosybnb@gmail.com ginogaret@hotmail.fr" at bounding box center [159, 166] width 110 height 18
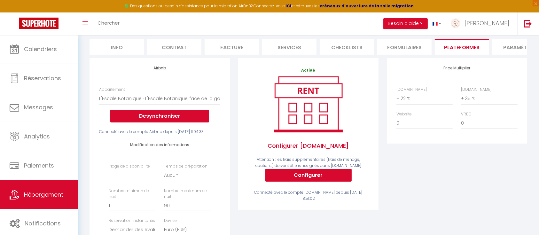
scroll to position [42, 0]
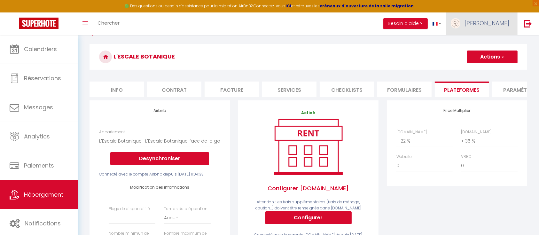
click at [499, 21] on span "[PERSON_NAME]" at bounding box center [486, 23] width 45 height 8
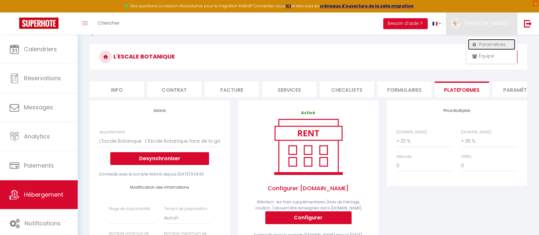
click at [491, 40] on link "Paramètres" at bounding box center [491, 44] width 47 height 11
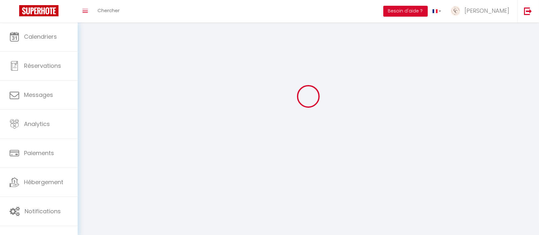
type input "[PERSON_NAME]"
type input "GABILLON"
type input "0662932730"
type input "1 rue du clos de la Noé, app 6 la grange de melleville"
type input "27930"
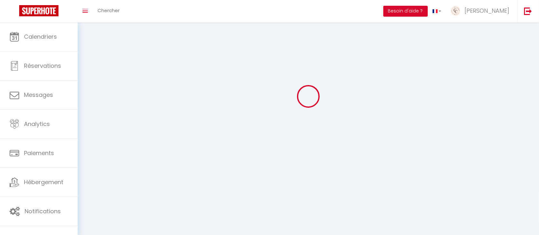
type input "guichainville"
type input "lbs806JbNcGfB8QpfUF94V0D2"
type input "X9Is55jwTqVb52M2QLcIGdauT"
type input "https://app.superhote.com/#/get-available-rentals/X9Is55jwTqVb52M2QLcIGdauT"
select select "28"
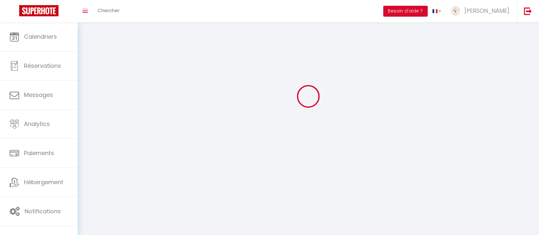
type input "lbs806JbNcGfB8QpfUF94V0D2"
type input "X9Is55jwTqVb52M2QLcIGdauT"
type input "https://app.superhote.com/#/get-available-rentals/X9Is55jwTqVb52M2QLcIGdauT"
select select "fr"
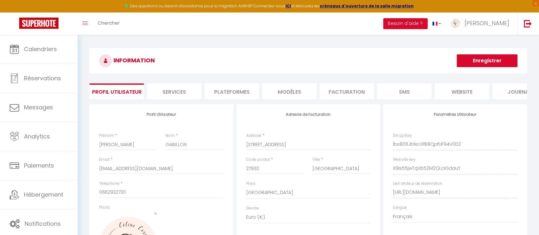
click at [345, 91] on li "Facturation" at bounding box center [346, 91] width 54 height 16
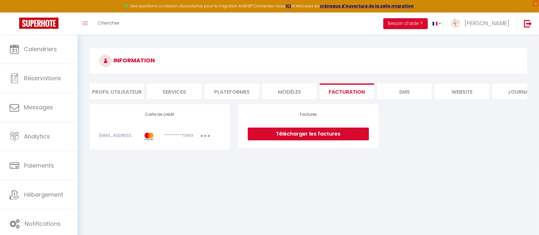
click at [236, 93] on li "Plateformes" at bounding box center [231, 91] width 54 height 16
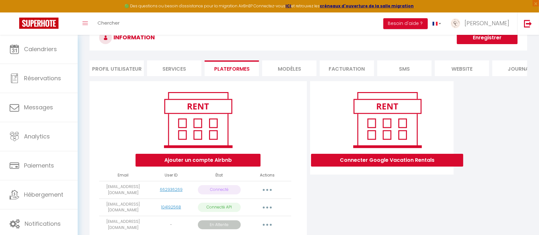
scroll to position [58, 0]
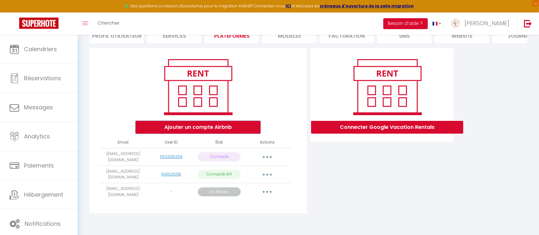
click at [221, 127] on button "Ajouter un compte Airbnb" at bounding box center [197, 127] width 125 height 13
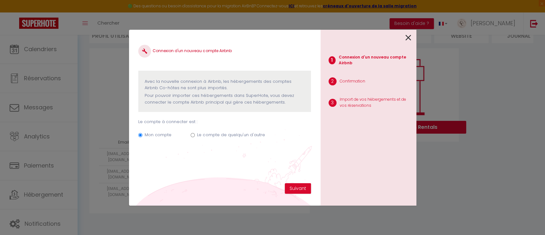
click at [225, 133] on label "Le compte de quelqu'un d'autre" at bounding box center [231, 135] width 68 height 6
click at [195, 133] on input "Le compte de quelqu'un d'autre" at bounding box center [193, 135] width 4 height 4
radio input "true"
radio input "false"
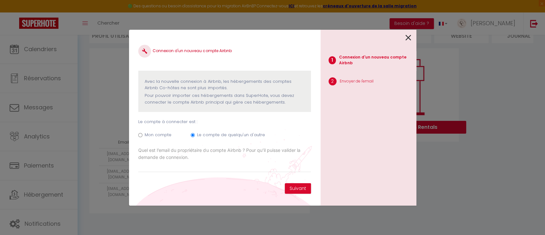
click at [409, 39] on icon at bounding box center [409, 38] width 6 height 10
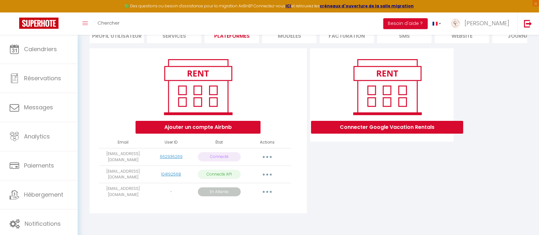
click at [269, 162] on button "button" at bounding box center [267, 157] width 18 height 10
click at [351, 192] on div "Connecter Google Vacation Rentals" at bounding box center [381, 132] width 147 height 169
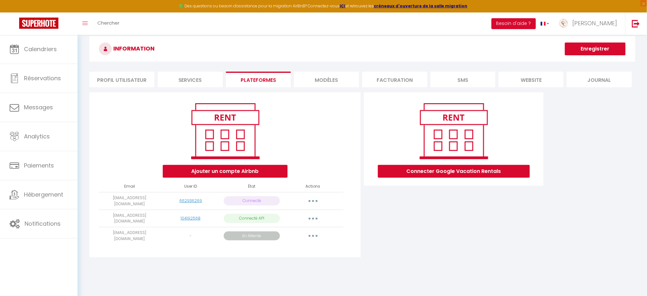
scroll to position [0, 0]
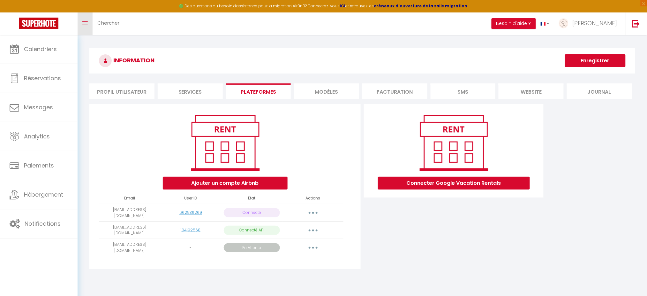
click at [84, 24] on icon "Toggle menubar" at bounding box center [84, 23] width 5 height 4
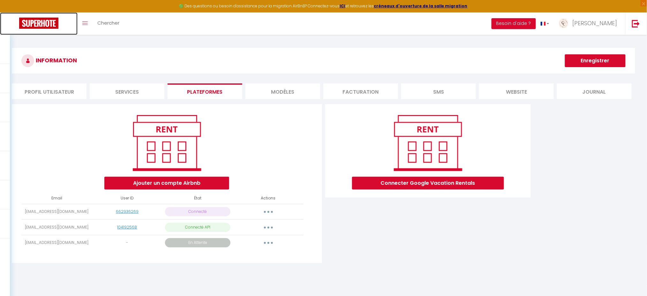
click at [36, 20] on img at bounding box center [38, 23] width 39 height 11
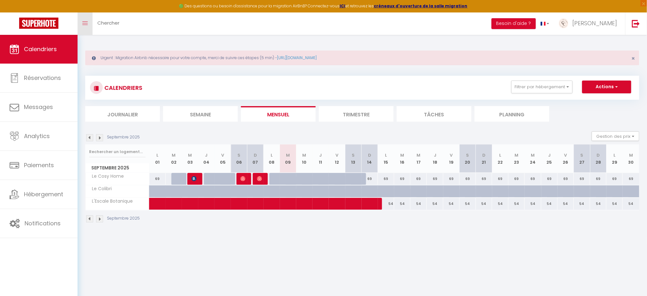
click at [81, 21] on link "Toggle menubar" at bounding box center [85, 23] width 15 height 22
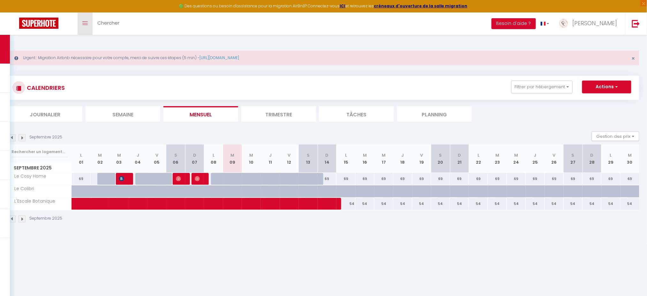
click at [81, 21] on link "Toggle menubar" at bounding box center [85, 23] width 15 height 22
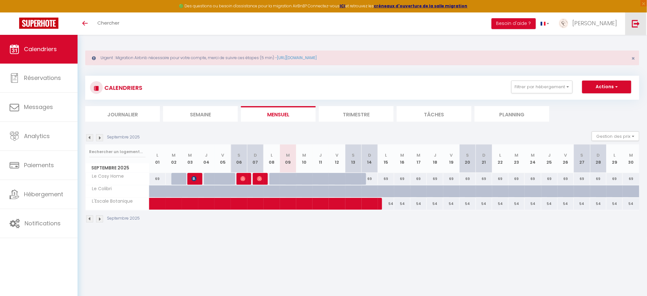
click at [538, 25] on img at bounding box center [636, 23] width 8 height 8
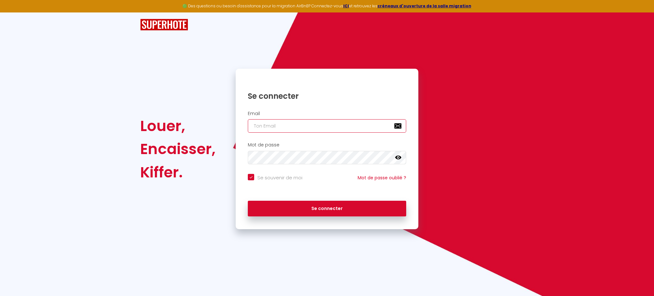
type input "[EMAIL_ADDRESS][DOMAIN_NAME]"
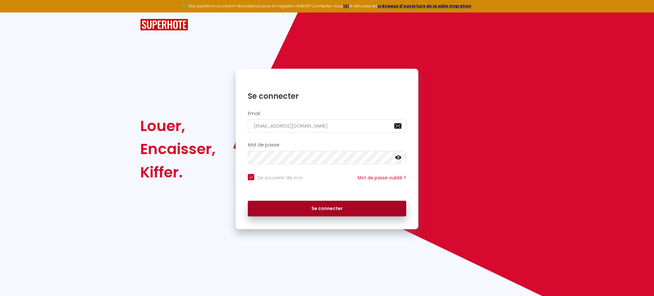
click at [336, 206] on button "Se connecter" at bounding box center [327, 209] width 158 height 16
checkbox input "true"
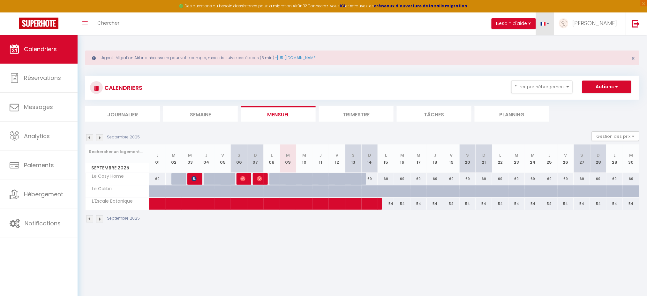
click at [538, 24] on link at bounding box center [545, 23] width 19 height 22
click at [536, 24] on button "Besoin d'aide ?" at bounding box center [514, 23] width 44 height 11
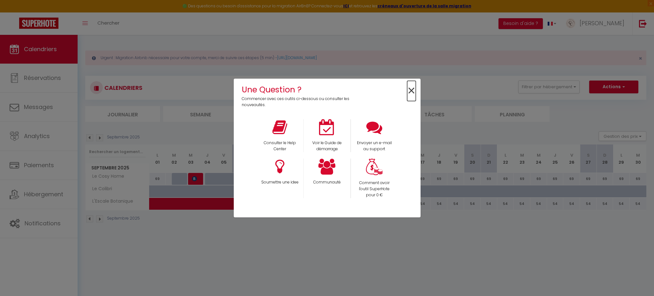
click at [412, 90] on span "×" at bounding box center [411, 91] width 9 height 20
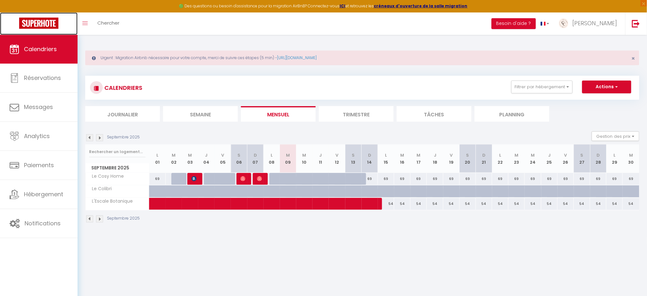
click at [47, 20] on img at bounding box center [38, 23] width 39 height 11
click at [536, 25] on button "Besoin d'aide ?" at bounding box center [514, 23] width 44 height 11
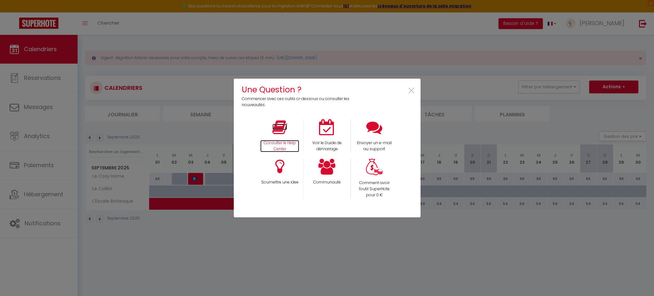
click at [282, 130] on icon at bounding box center [279, 127] width 15 height 16
click at [412, 90] on span "×" at bounding box center [411, 91] width 9 height 20
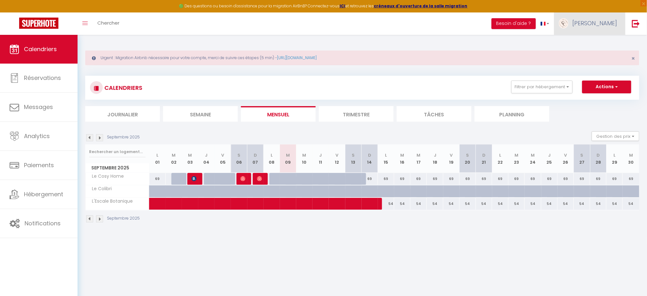
click at [538, 19] on span "[PERSON_NAME]" at bounding box center [595, 23] width 45 height 8
click at [538, 43] on link "Paramètres" at bounding box center [600, 44] width 47 height 11
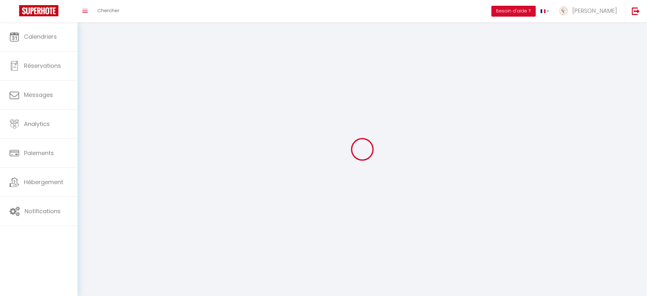
type input "[PERSON_NAME]"
type input "GABILLON"
type input "0662932730"
type input "1 rue du clos de la Noé, app 6 la grange de melleville"
type input "27930"
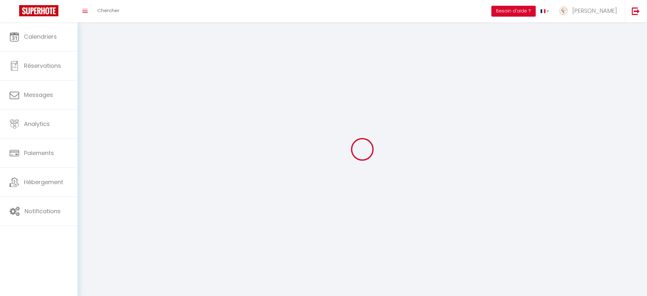
type input "guichainville"
type input "lbs806JbNcGfB8QpfUF94V0D2"
type input "X9Is55jwTqVb52M2QLcIGdauT"
type input "lbs806JbNcGfB8QpfUF94V0D2"
type input "X9Is55jwTqVb52M2QLcIGdauT"
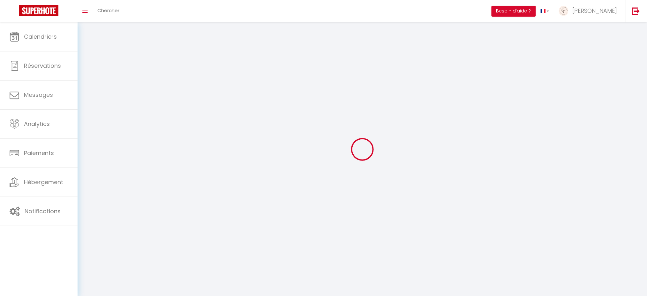
type input "https://app.superhote.com/#/get-available-rentals/X9Is55jwTqVb52M2QLcIGdauT"
select select "1"
select select "28"
select select "fr"
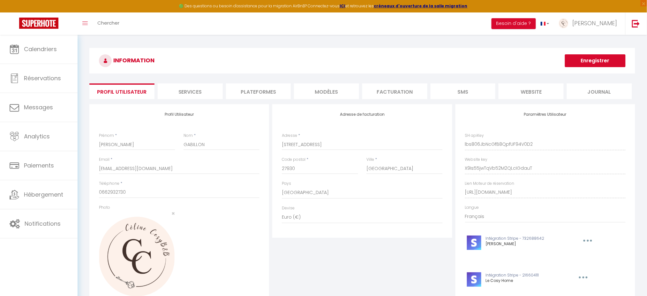
click at [263, 90] on li "Plateformes" at bounding box center [258, 91] width 65 height 16
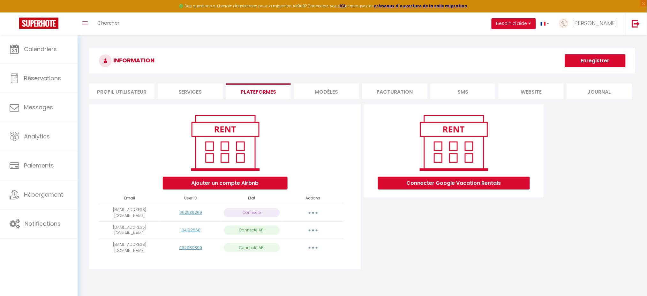
click at [311, 234] on button "button" at bounding box center [313, 247] width 18 height 10
click at [239, 182] on button "Ajouter un compte Airbnb" at bounding box center [225, 183] width 125 height 13
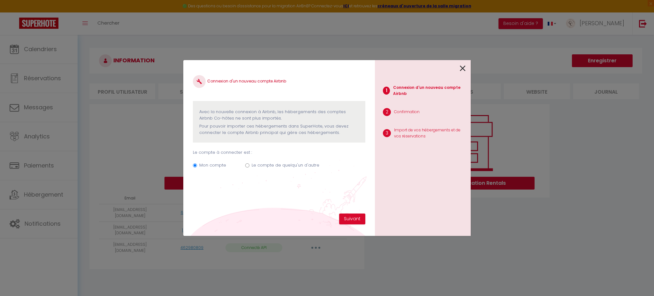
click at [459, 69] on div at bounding box center [420, 67] width 91 height 15
click at [463, 65] on icon at bounding box center [463, 69] width 6 height 10
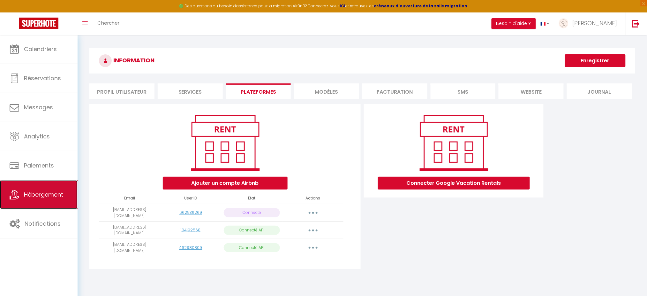
click at [38, 201] on link "Hébergement" at bounding box center [39, 194] width 78 height 29
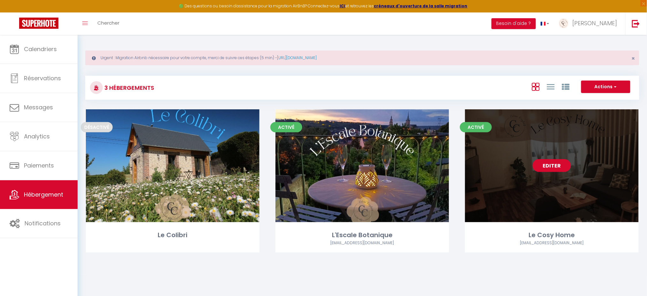
click at [538, 163] on link "Editer" at bounding box center [552, 165] width 38 height 13
select select "3"
select select "2"
select select "1"
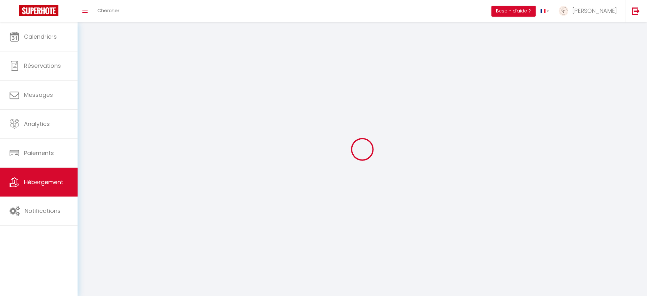
select select
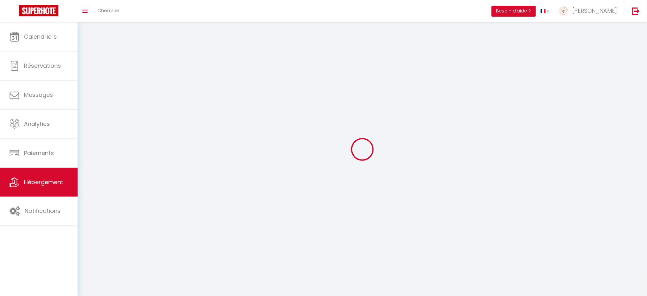
select select
checkbox input "false"
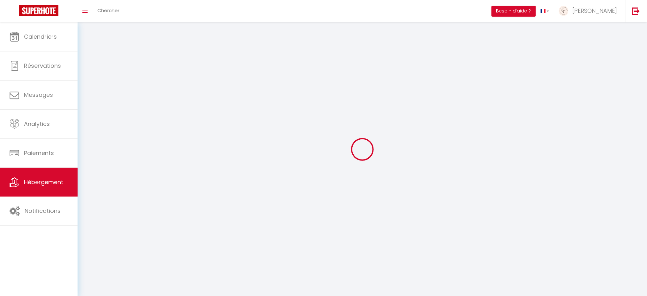
select select
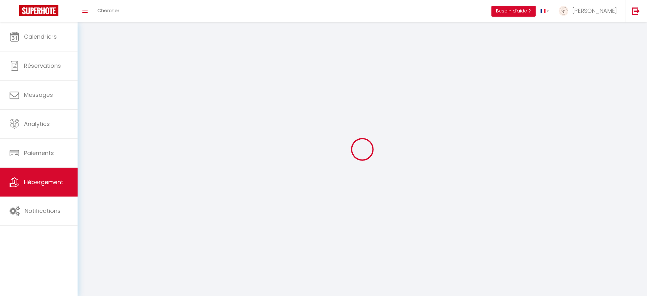
select select
checkbox input "false"
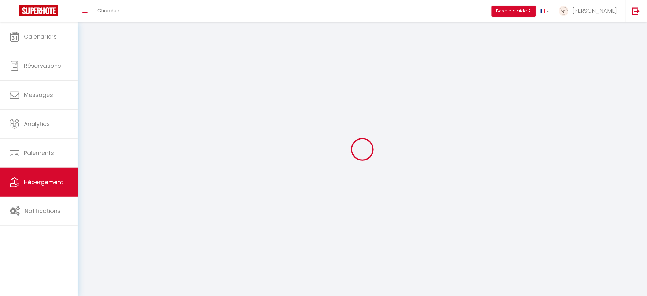
checkbox input "false"
select select
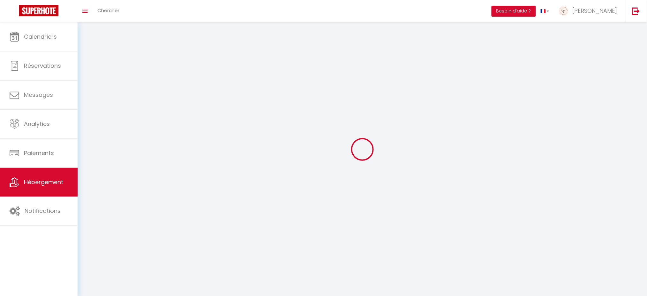
select select
checkbox input "false"
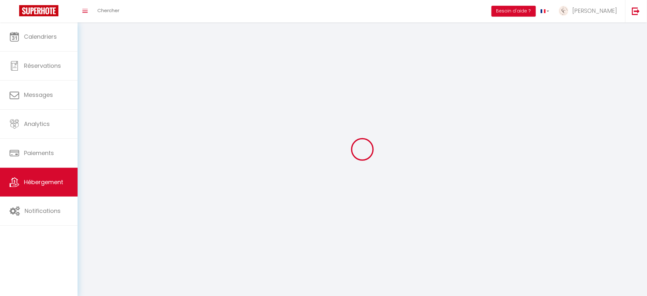
checkbox input "false"
select select
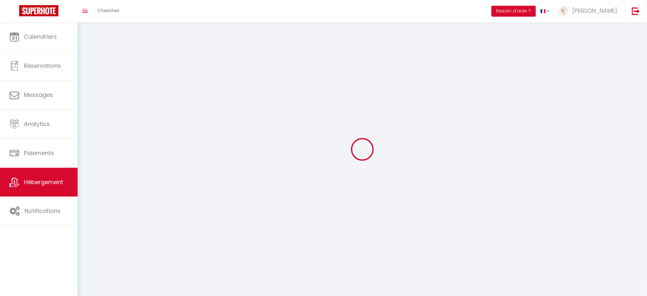
select select "28"
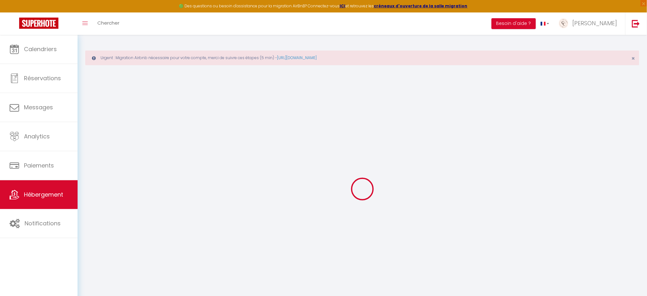
select select
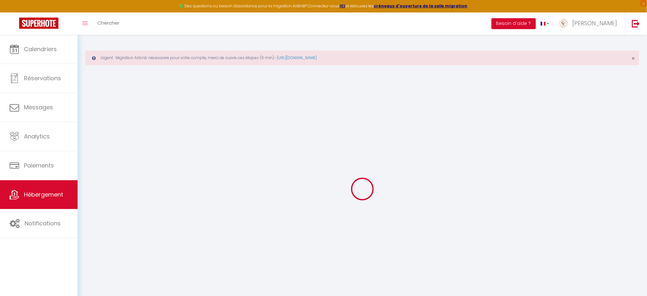
select select
checkbox input "false"
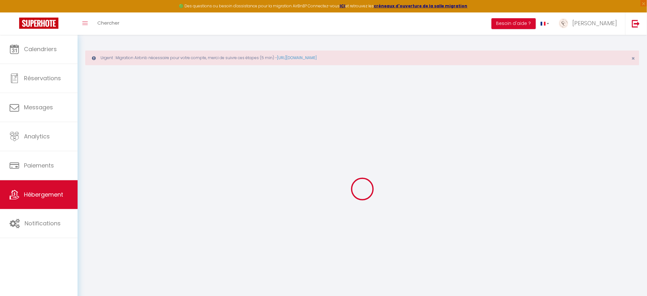
select select
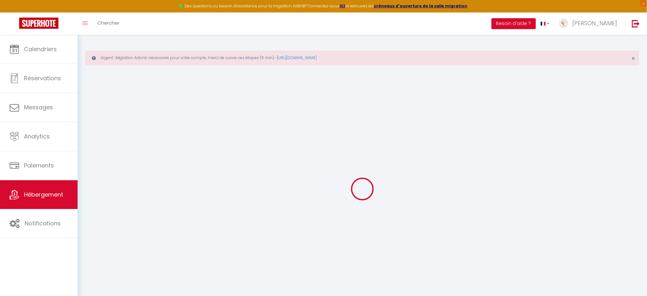
select select
checkbox input "false"
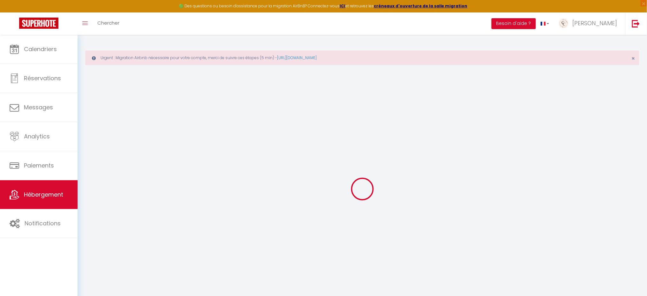
checkbox input "false"
select select
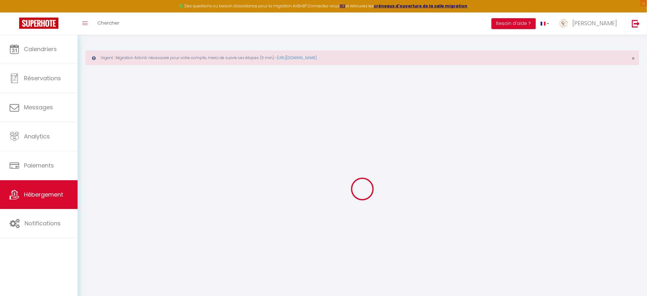
select select
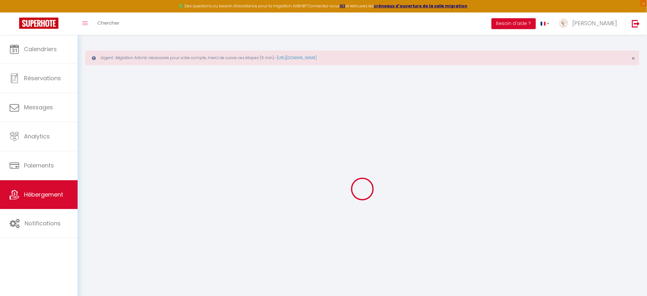
checkbox input "false"
select select
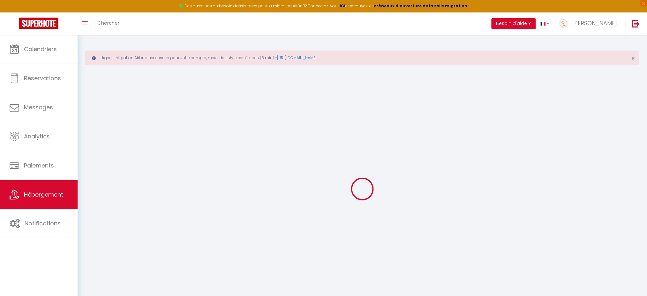
select select
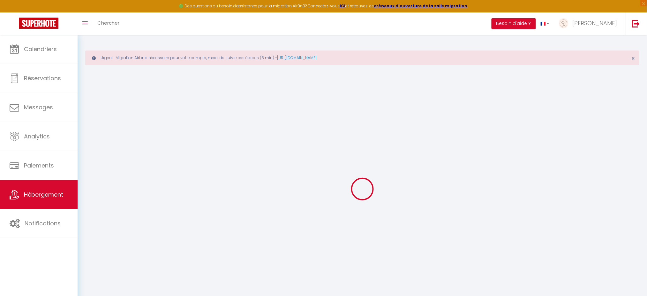
select select
checkbox input "false"
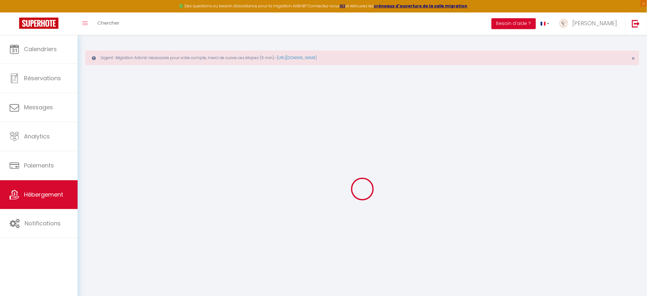
checkbox input "false"
select select
type input "Le Cosy Home"
type input "[PERSON_NAME]"
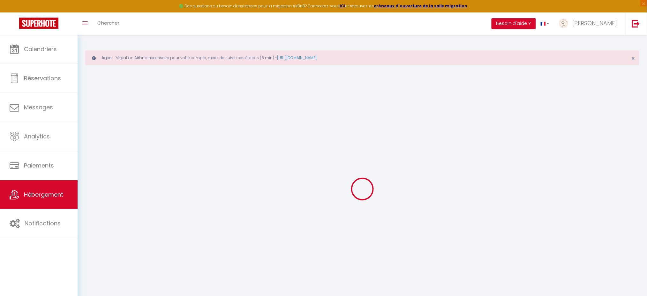
type input "HOURCAU"
type input "59"
type input "29"
type input "3.50"
type input "2.10"
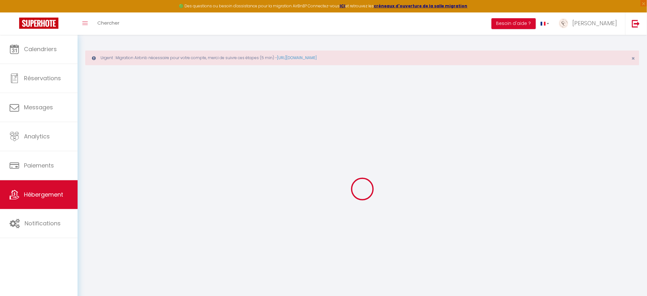
type input "250"
select select
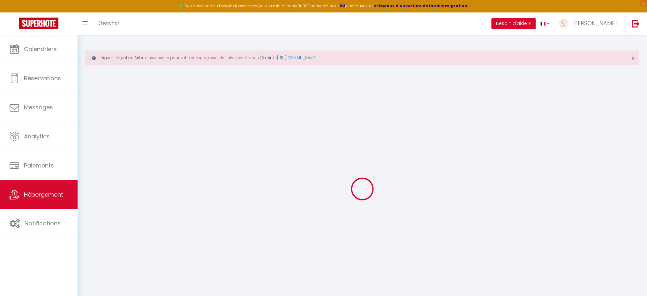
select select
type input "[STREET_ADDRESS]"
type input "27000"
type input "Évreux"
type input "[EMAIL_ADDRESS][DOMAIN_NAME]"
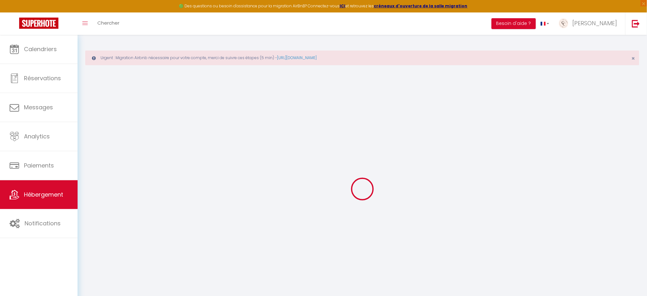
select select "13026"
checkbox input "false"
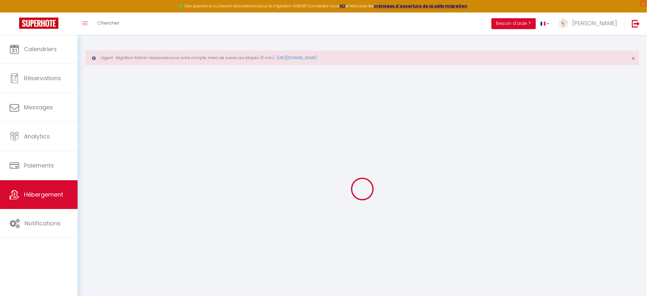
radio input "true"
type input "29"
type input "0"
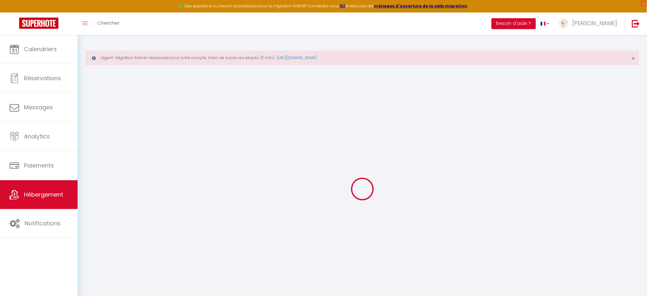
select select "+ 4 %"
select select "+ 35 %"
select select
select select "17:00"
select select
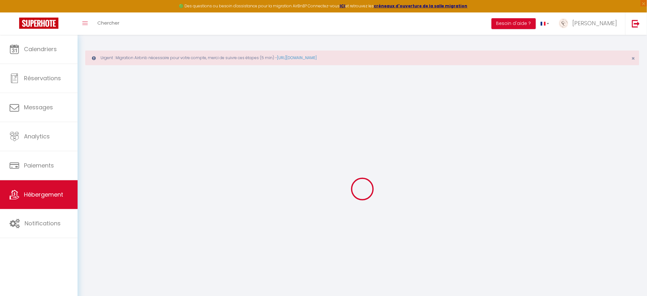
select select "10:00"
select select "30"
select select "120"
select select
checkbox input "false"
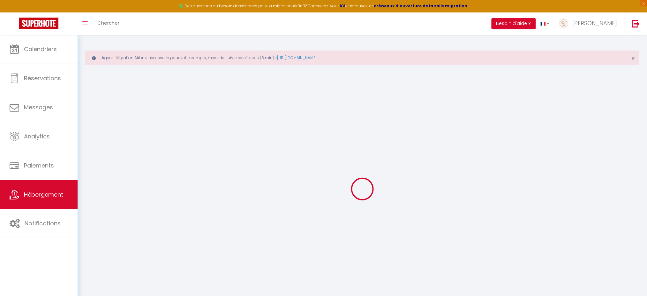
checkbox input "false"
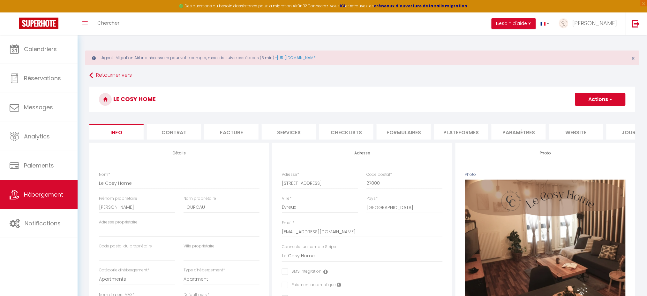
click at [468, 132] on li "Plateformes" at bounding box center [461, 132] width 54 height 16
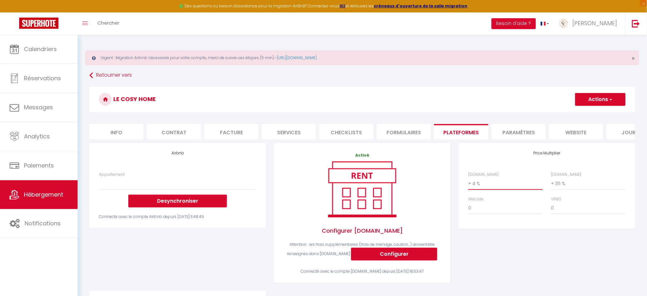
click at [476, 189] on select "0 + 1 % + 2 % + 3 % + 4 % + 5 % + 6 % + 7 % + 8 % + 9 %" at bounding box center [506, 183] width 74 height 12
click at [475, 189] on select "0 + 1 % + 2 % + 3 % + 4 % + 5 % + 6 % + 7 % + 8 % + 9 %" at bounding box center [506, 183] width 74 height 12
click at [469, 184] on select "0 + 1 % + 2 % + 3 % + 4 % + 5 % + 6 % + 7 % + 8 % + 9 %" at bounding box center [506, 183] width 74 height 12
click at [538, 96] on button "Actions" at bounding box center [601, 99] width 50 height 13
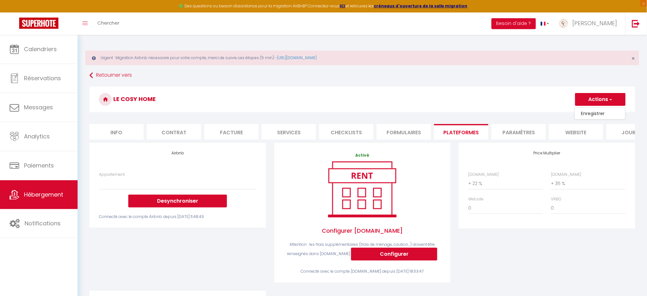
click at [538, 111] on link "Enregistrer" at bounding box center [600, 113] width 50 height 8
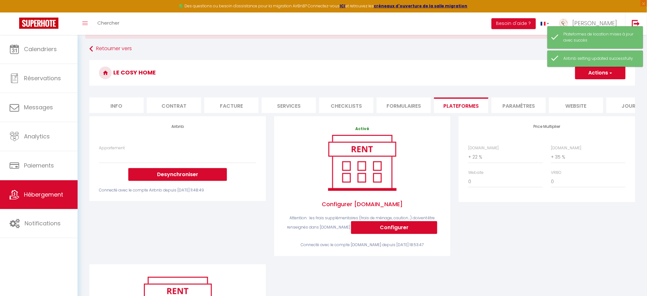
scroll to position [3, 0]
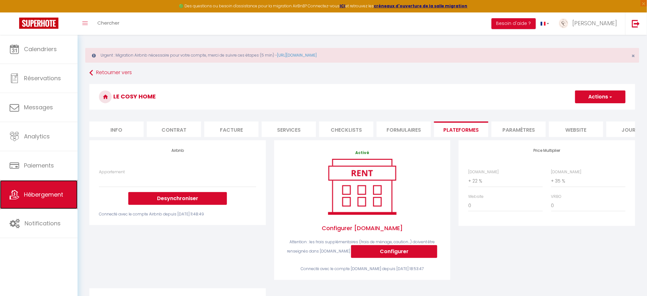
click at [41, 199] on link "Hébergement" at bounding box center [39, 194] width 78 height 29
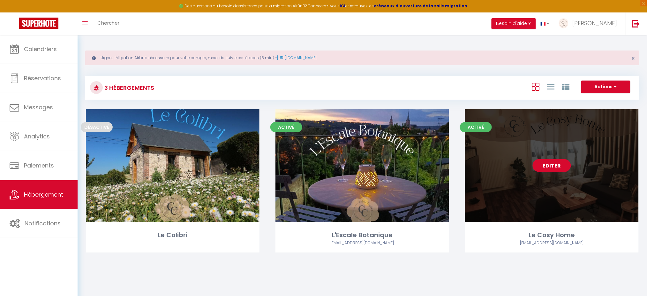
click at [538, 165] on link "Editer" at bounding box center [552, 165] width 38 height 13
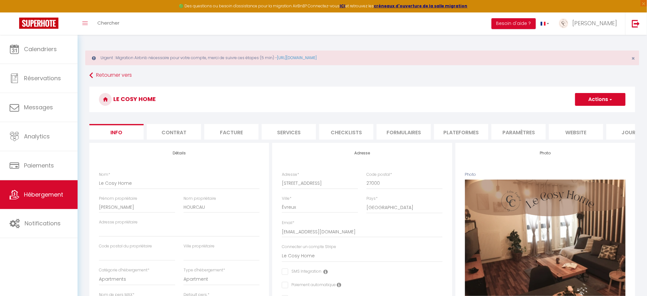
click at [468, 132] on li "Plateformes" at bounding box center [461, 132] width 54 height 16
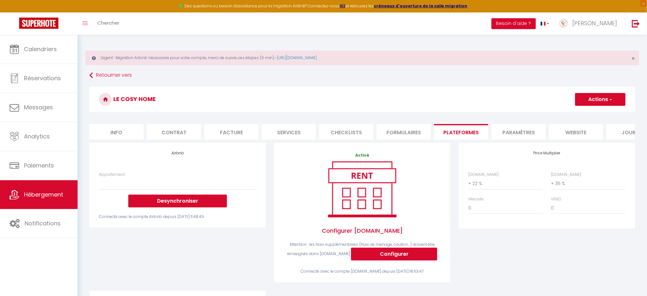
click at [134, 181] on div "Appartement Appartement du Blanchet très agréable - celine.cosybnb@gmail.com Le…" at bounding box center [177, 190] width 157 height 36
click at [538, 25] on span "[PERSON_NAME]" at bounding box center [595, 23] width 45 height 8
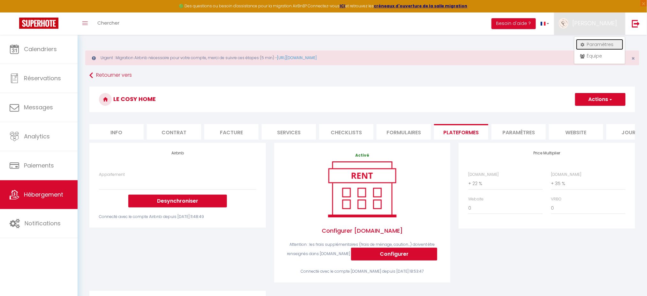
click at [538, 41] on link "Paramètres" at bounding box center [600, 44] width 47 height 11
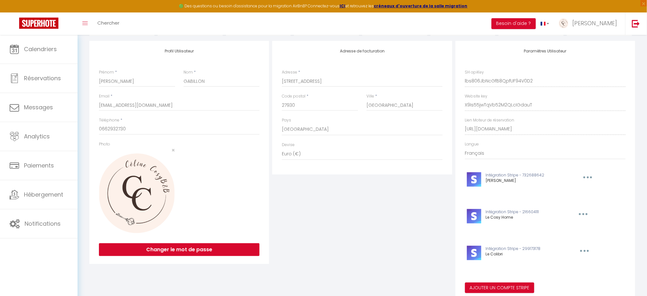
scroll to position [43, 0]
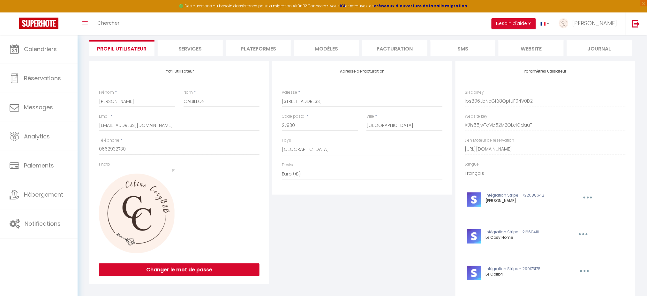
click at [275, 50] on li "Plateformes" at bounding box center [258, 48] width 65 height 16
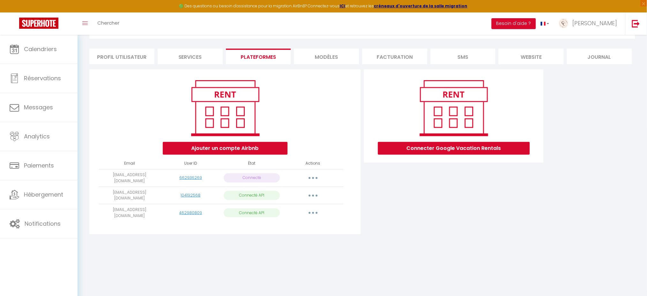
scroll to position [34, 0]
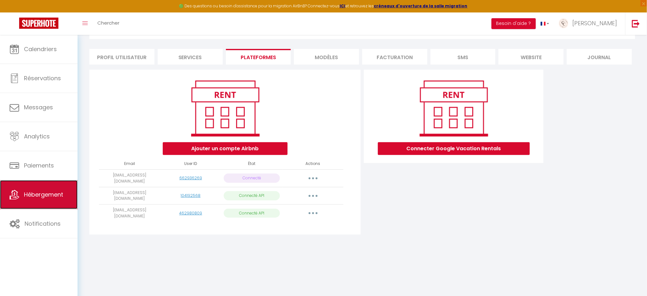
click at [47, 191] on link "Hébergement" at bounding box center [39, 194] width 78 height 29
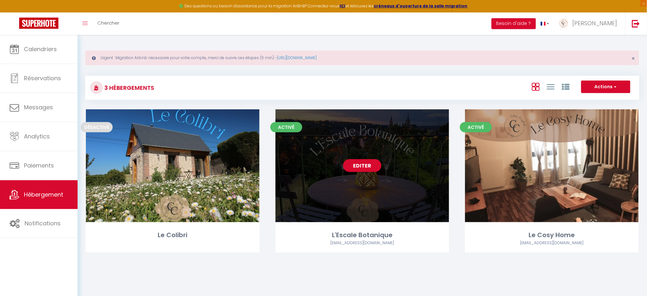
click at [357, 164] on link "Editer" at bounding box center [362, 165] width 38 height 13
click at [362, 165] on link "Editer" at bounding box center [362, 165] width 38 height 13
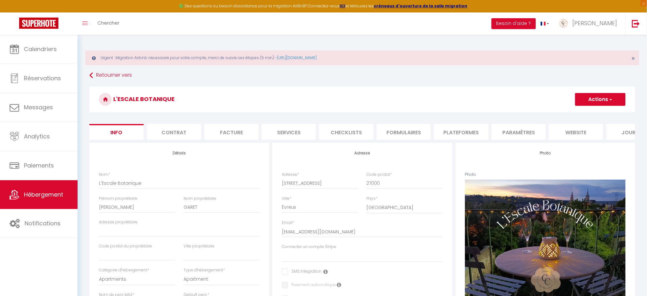
click at [454, 129] on li "Plateformes" at bounding box center [461, 132] width 54 height 16
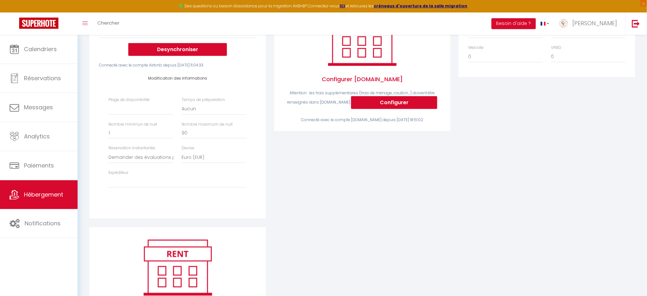
scroll to position [170, 0]
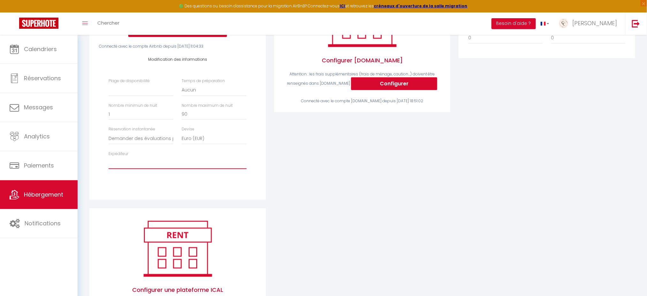
click at [205, 169] on select "celine.cosybnb@gmail.com ginogaret@hotmail.fr" at bounding box center [178, 163] width 138 height 12
click at [109, 163] on select "celine.cosybnb@gmail.com ginogaret@hotmail.fr" at bounding box center [178, 163] width 138 height 12
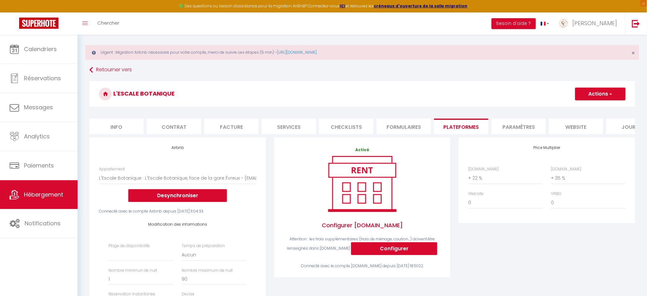
scroll to position [5, 0]
click at [538, 100] on button "Actions" at bounding box center [601, 94] width 50 height 13
click at [538, 108] on link "Enregistrer" at bounding box center [600, 108] width 50 height 8
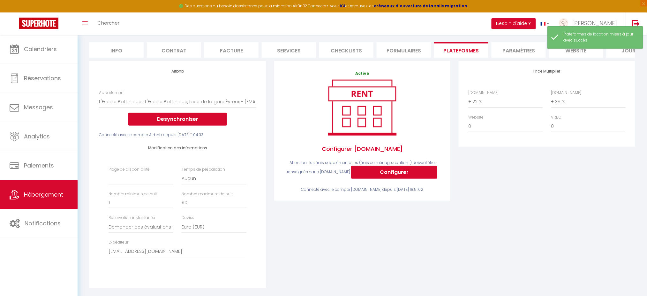
scroll to position [133, 0]
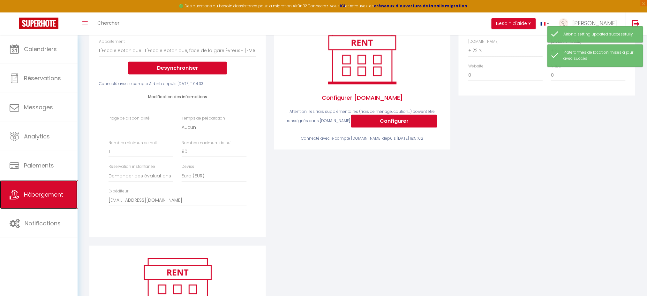
click at [29, 191] on span "Hébergement" at bounding box center [43, 194] width 39 height 8
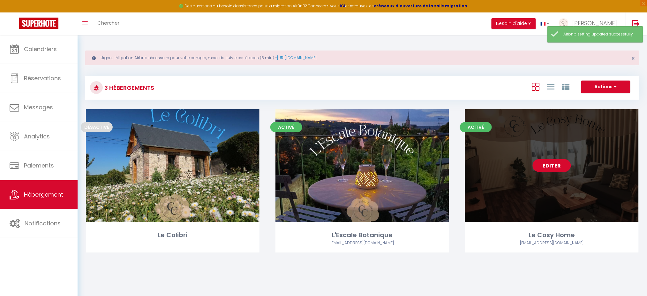
click at [538, 161] on link "Editer" at bounding box center [552, 165] width 38 height 13
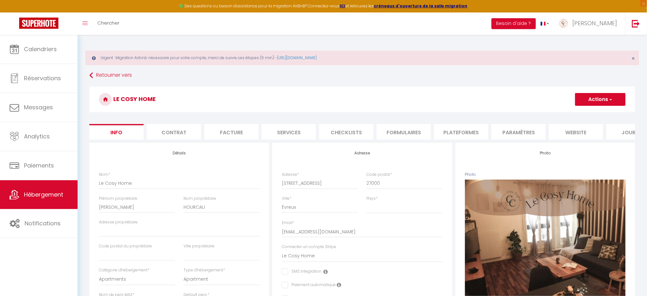
click at [463, 131] on li "Plateformes" at bounding box center [461, 132] width 54 height 16
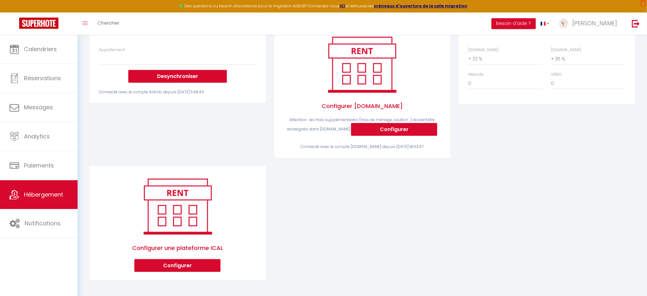
scroll to position [45, 0]
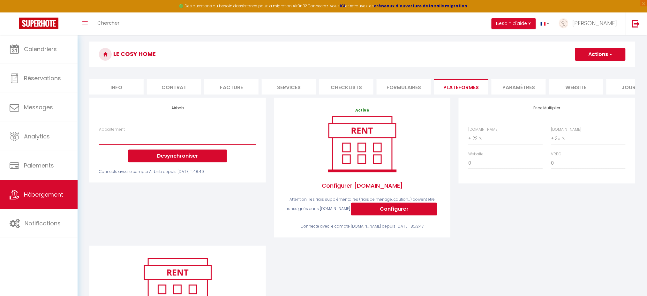
click at [146, 140] on select "Appartement du Blanchet très agréable - celine.cosybnb@gmail.com Le Cosy Home, …" at bounding box center [177, 138] width 157 height 12
click at [163, 216] on div "Airbnb Appartement Appartement du [PERSON_NAME] très agréable - [EMAIL_ADDRESS]…" at bounding box center [177, 172] width 185 height 148
click at [42, 195] on span "Hébergement" at bounding box center [43, 194] width 39 height 8
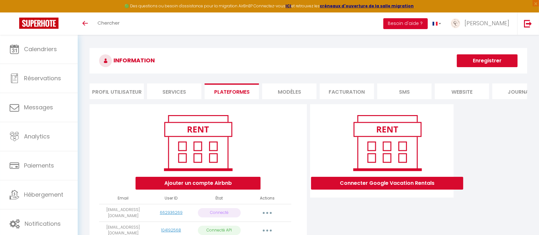
click at [420, 19] on button "Besoin d'aide ?" at bounding box center [405, 23] width 44 height 11
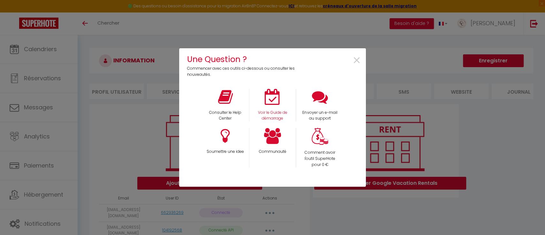
click at [274, 105] on div "Voir le Guide de démarrage" at bounding box center [272, 105] width 47 height 33
click at [359, 57] on span "×" at bounding box center [357, 60] width 9 height 20
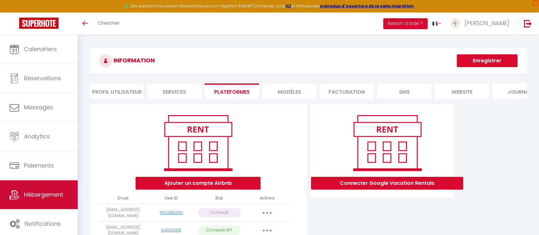
click at [34, 193] on span "Hébergement" at bounding box center [43, 194] width 39 height 8
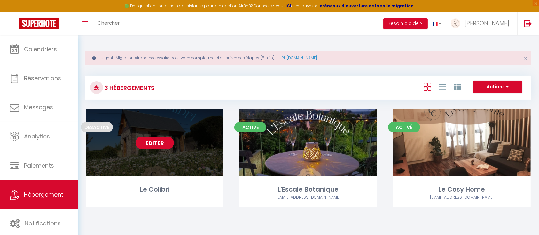
click at [155, 142] on link "Editer" at bounding box center [154, 142] width 38 height 13
select select "3"
select select "2"
select select "1"
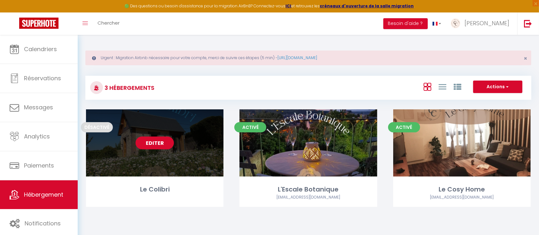
select select
select select "28"
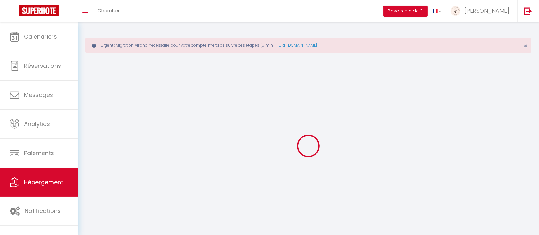
select select
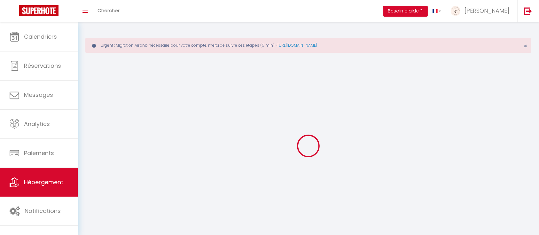
select select
checkbox input "false"
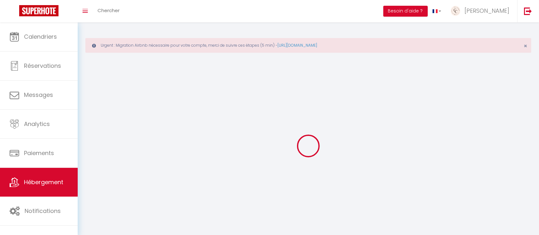
select select
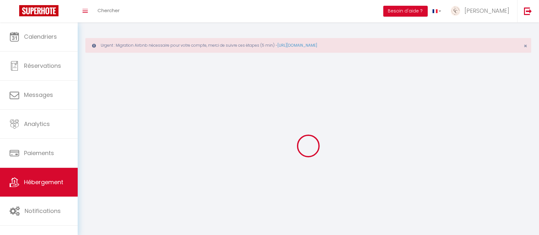
select select
checkbox input "false"
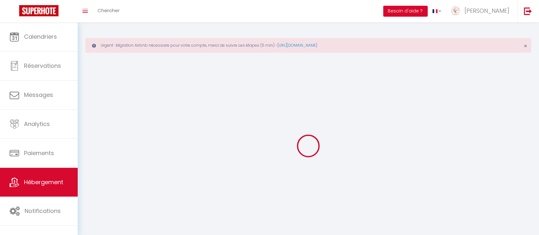
checkbox input "false"
select select
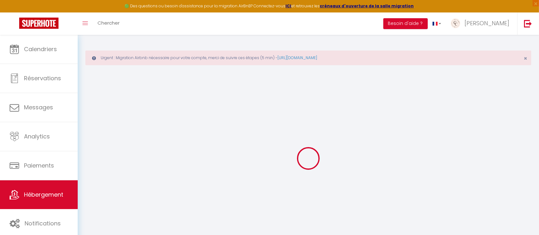
select select
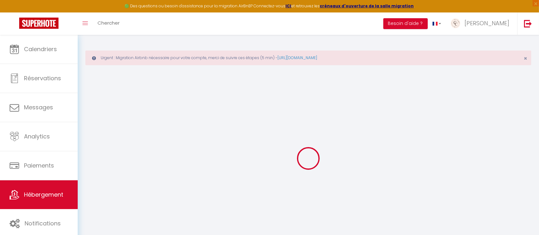
select select
checkbox input "false"
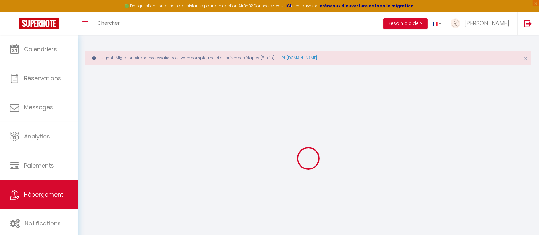
select select
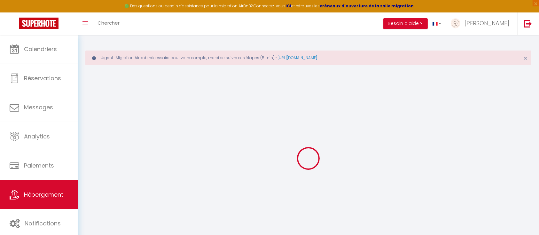
select select
checkbox input "false"
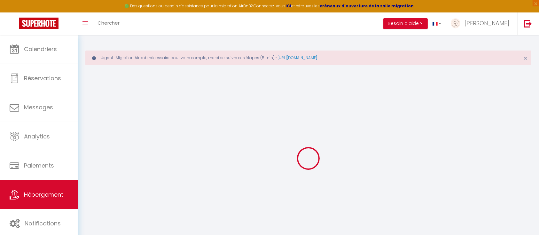
checkbox input "false"
select select
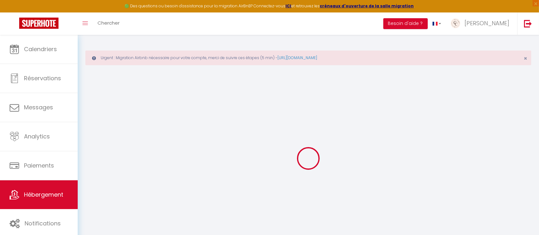
select select
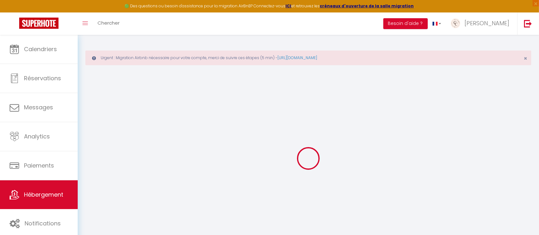
checkbox input "false"
select select
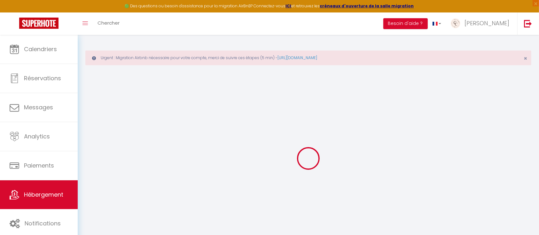
select select
type input "Le Colibri"
type input "Christelle"
type input "DUMAINE"
select select "houses"
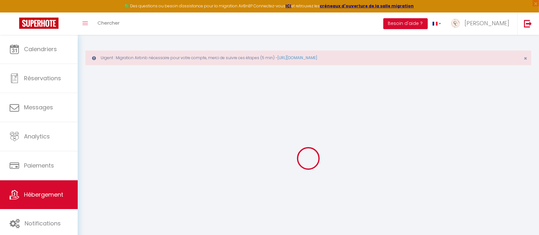
type input "69"
type input "10"
type input "25"
type input "3.5"
type input "2.10"
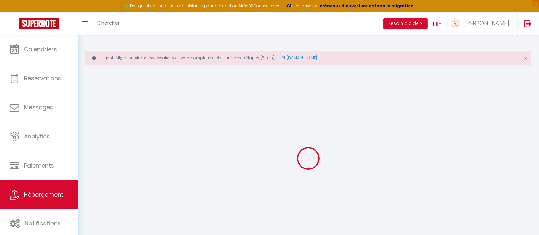
type input "250"
select select
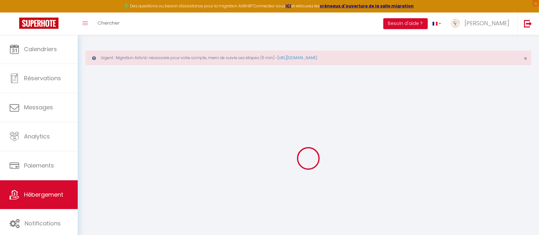
select select
type input "1 bis rue du chantier des Flotteurs"
type input "27180"
type input "Arnières-sur-Iton"
type input "[EMAIL_ADDRESS][DOMAIN_NAME]"
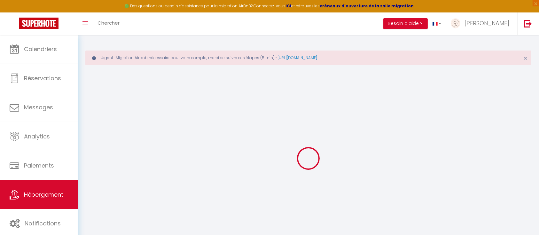
select select "14872"
checkbox input "false"
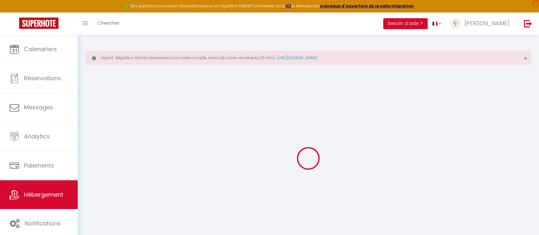
radio input "true"
type input "25"
type input "0"
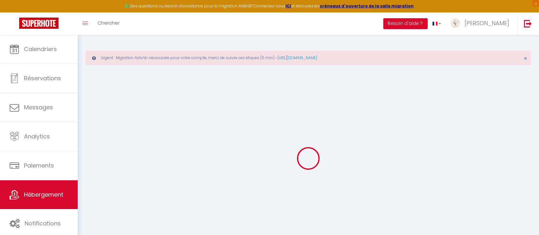
select select
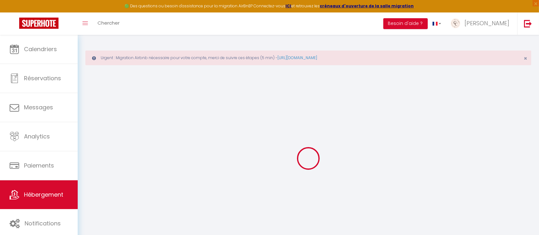
checkbox input "false"
select select
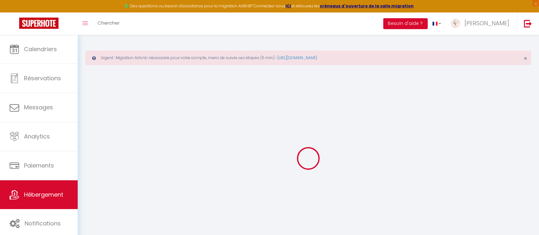
select select
checkbox input "false"
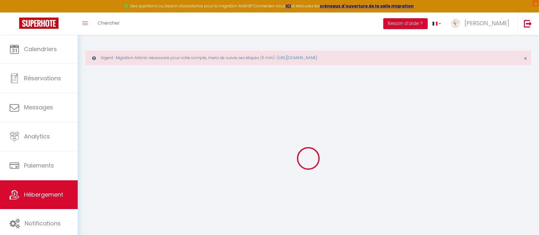
checkbox input "false"
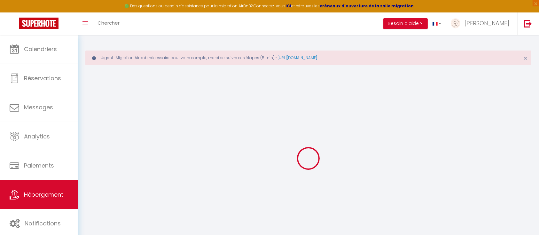
checkbox input "false"
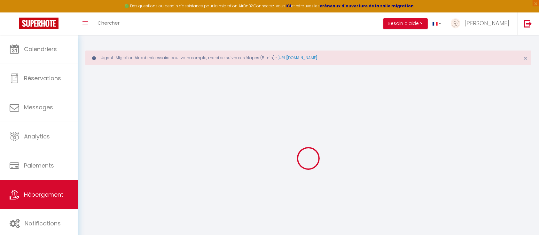
checkbox input "false"
select select "17:00"
select select
select select "10:00"
select select "30"
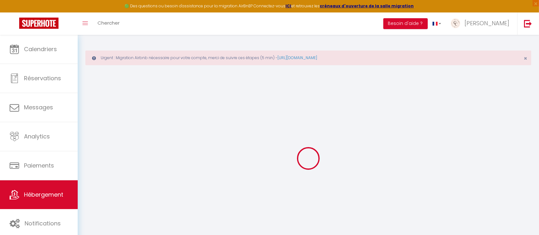
select select "120"
select select
checkbox input "false"
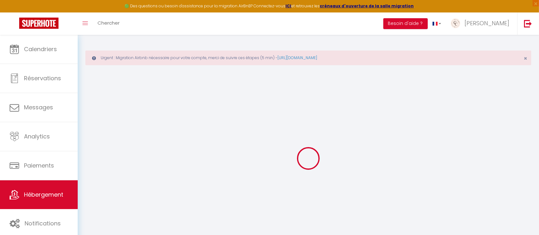
checkbox input "false"
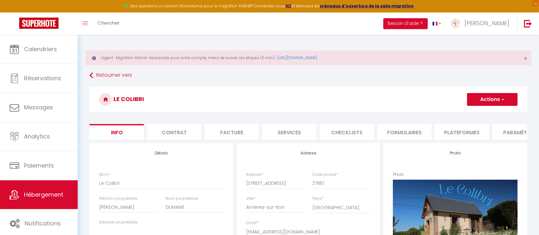
click at [494, 101] on button "Actions" at bounding box center [492, 99] width 50 height 13
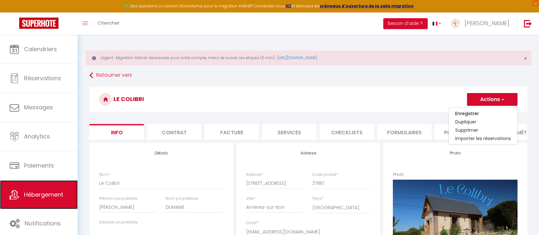
click at [38, 194] on span "Hébergement" at bounding box center [43, 194] width 39 height 8
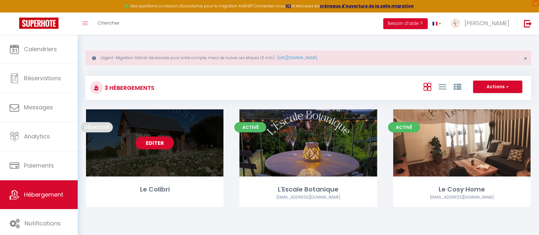
click at [160, 142] on link "Editer" at bounding box center [154, 142] width 38 height 13
select select "3"
select select "2"
select select "1"
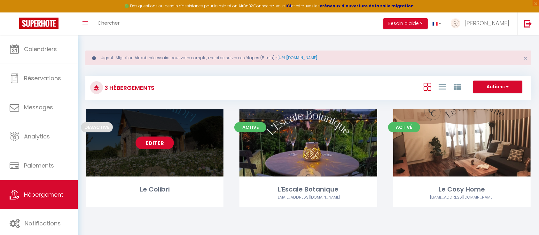
select select
select select "28"
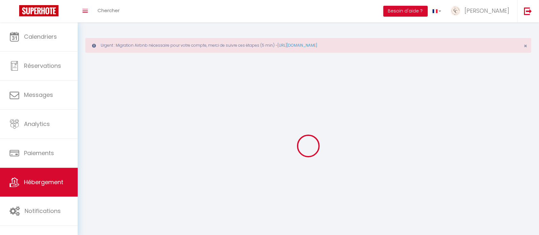
select select
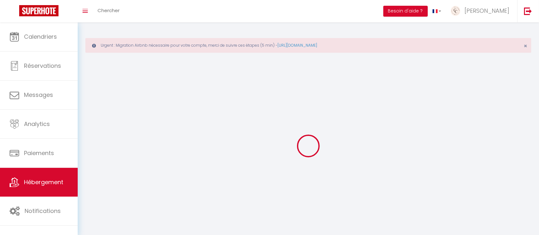
select select
checkbox input "false"
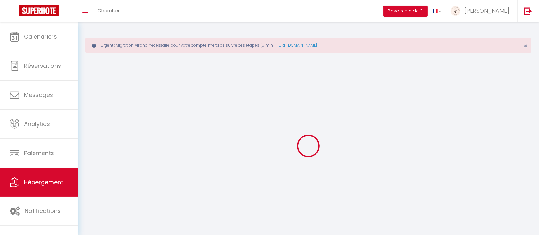
select select
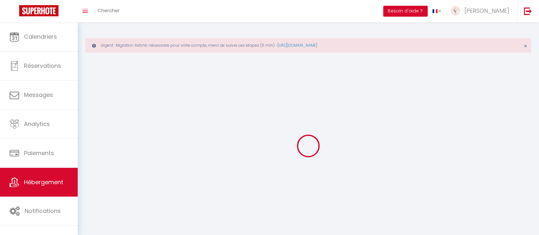
select select
checkbox input "false"
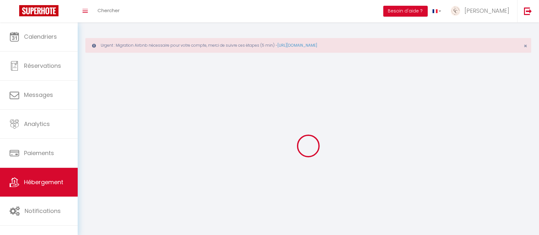
checkbox input "false"
select select
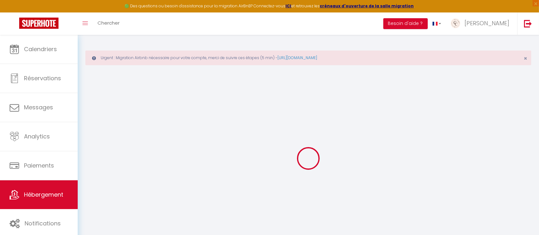
select select
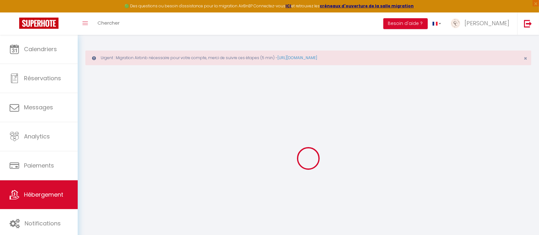
select select
checkbox input "false"
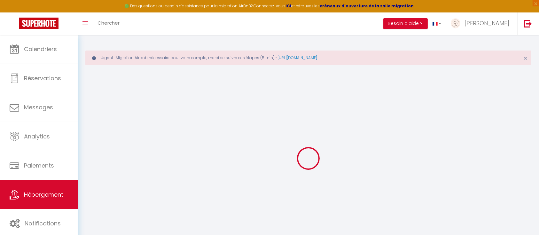
select select
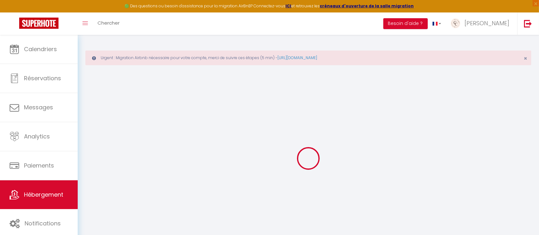
select select
checkbox input "false"
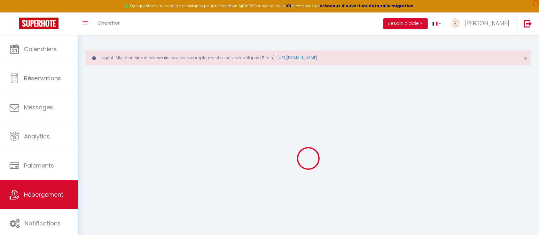
checkbox input "false"
select select
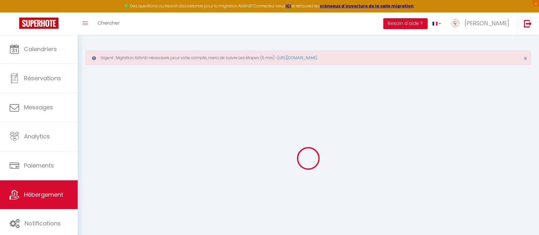
select select
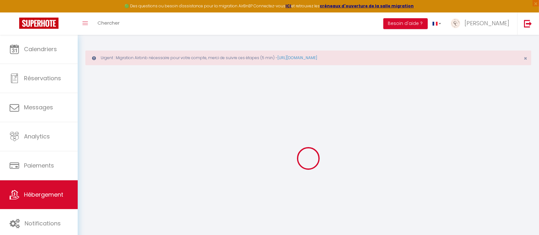
checkbox input "false"
select select
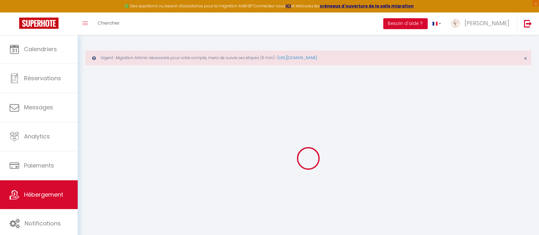
select select
type input "Le Colibri"
type input "Christelle"
type input "DUMAINE"
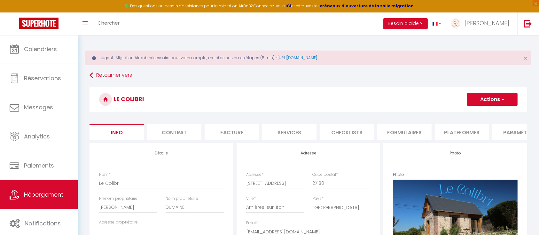
click at [486, 98] on button "Actions" at bounding box center [492, 99] width 50 height 13
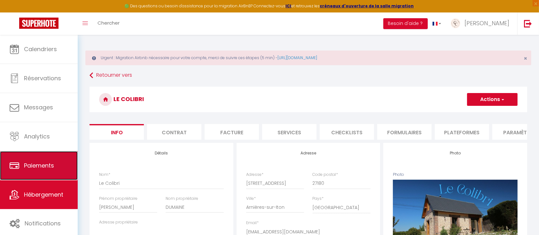
click at [38, 166] on span "Paiements" at bounding box center [39, 165] width 30 height 8
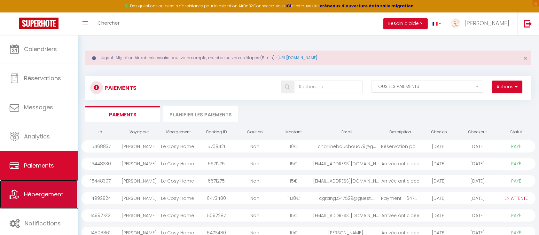
click at [42, 203] on link "Hébergement" at bounding box center [39, 194] width 78 height 29
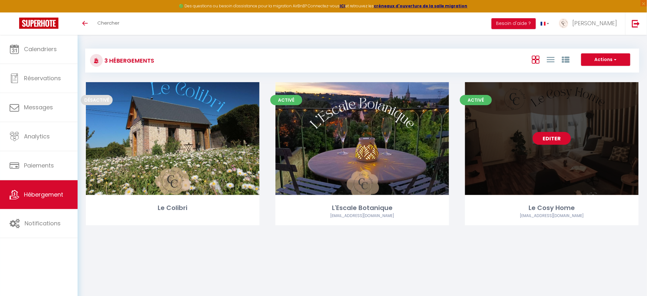
click at [556, 140] on link "Editer" at bounding box center [552, 138] width 38 height 13
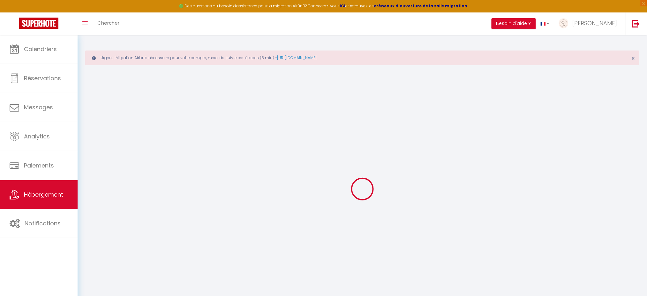
select select
select select "+ 22 %"
select select "+ 35 %"
select select
checkbox input "false"
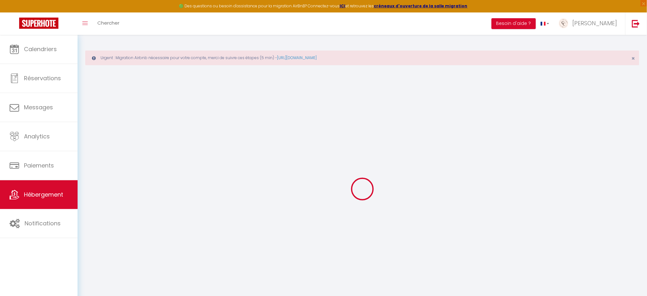
checkbox input "false"
select select
select select "17:00"
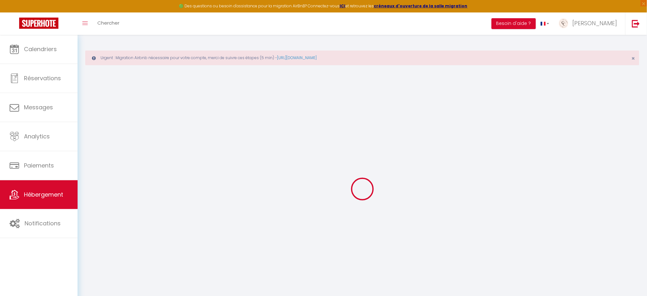
select select
select select "10:00"
select select "30"
select select "120"
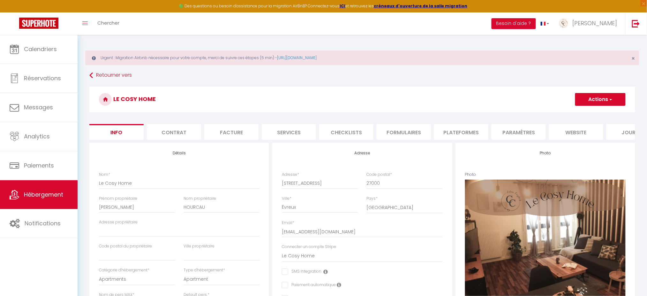
click at [465, 134] on li "Plateformes" at bounding box center [461, 132] width 54 height 16
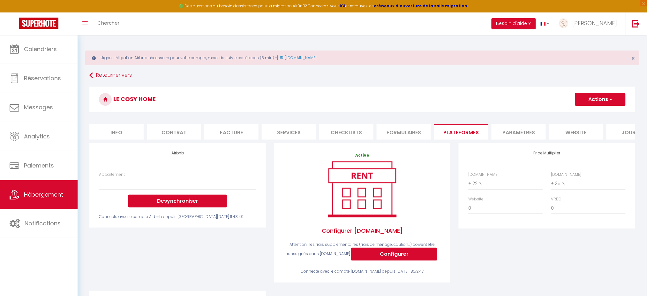
select select
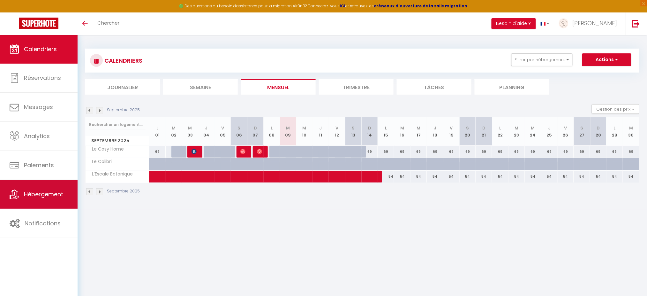
click at [28, 195] on span "Hébergement" at bounding box center [43, 194] width 39 height 8
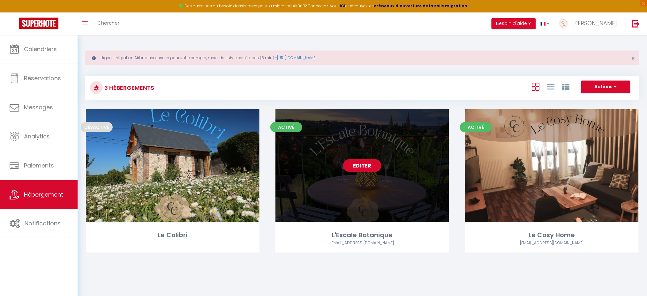
click at [365, 164] on link "Editer" at bounding box center [362, 165] width 38 height 13
click at [361, 164] on link "Editer" at bounding box center [362, 165] width 38 height 13
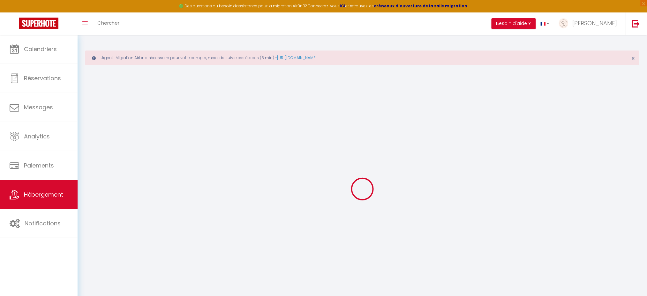
select select "18882-1190679261343627271"
select select "+ 22 %"
select select "+ 35 %"
select select
checkbox input "false"
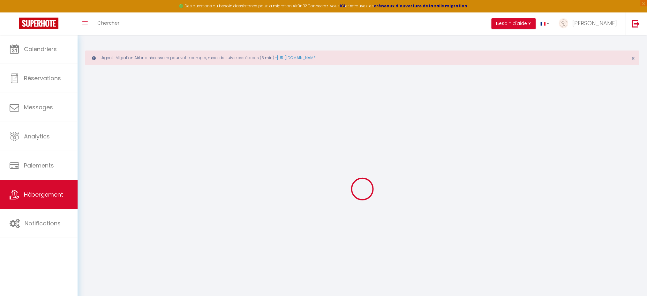
checkbox input "false"
select select "17:00"
select select
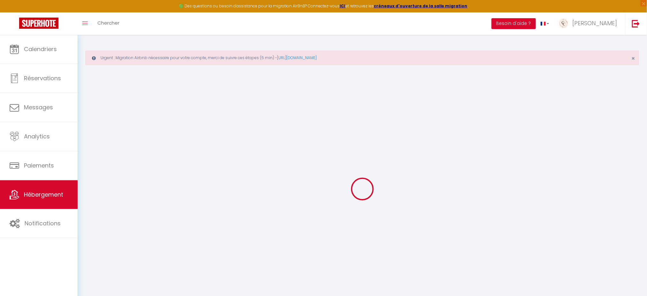
select select "10:00"
select select "30"
select select "120"
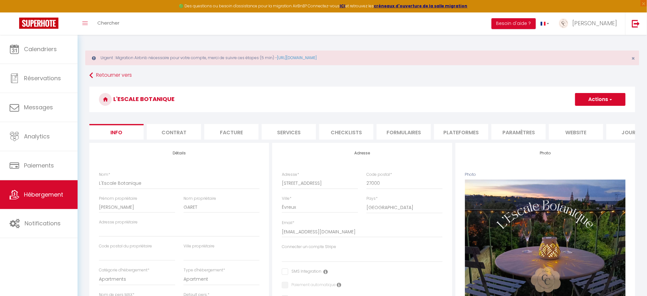
click at [465, 130] on li "Plateformes" at bounding box center [461, 132] width 54 height 16
select select
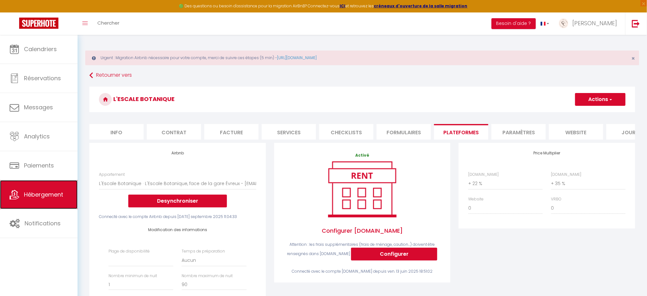
click at [34, 196] on span "Hébergement" at bounding box center [43, 194] width 39 height 8
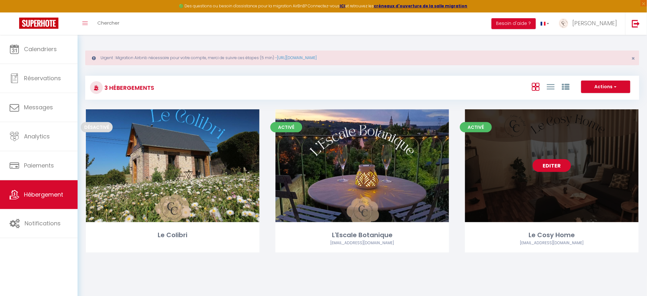
click at [544, 163] on link "Editer" at bounding box center [552, 165] width 38 height 13
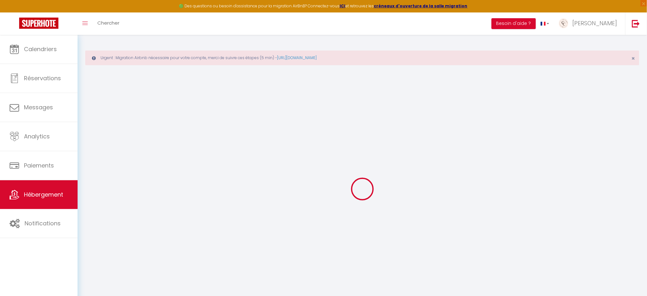
select select
select select "+ 22 %"
select select "+ 35 %"
select select
checkbox input "false"
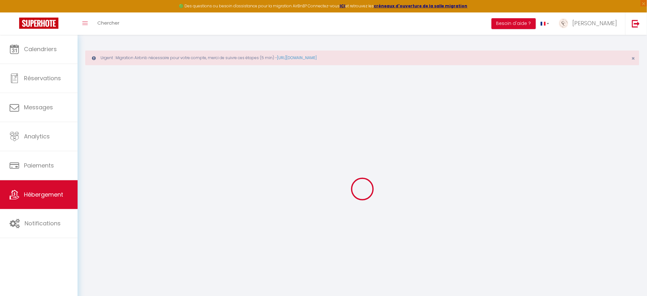
checkbox input "false"
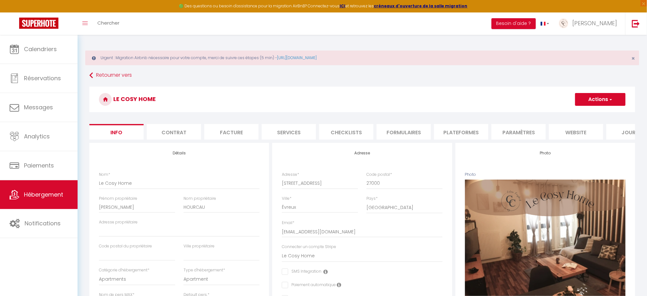
click at [463, 129] on li "Plateformes" at bounding box center [461, 132] width 54 height 16
select select
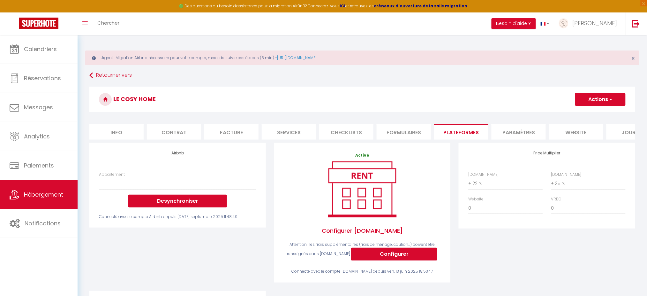
click at [231, 264] on div "Airbnb Appartement Appartement du [PERSON_NAME] très agréable - [EMAIL_ADDRESS]…" at bounding box center [177, 217] width 185 height 148
